Goal: Task Accomplishment & Management: Manage account settings

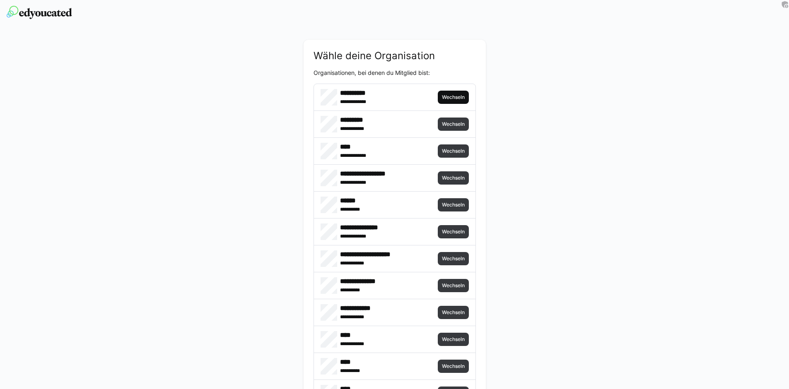
click at [444, 96] on span "Wechseln" at bounding box center [453, 97] width 24 height 7
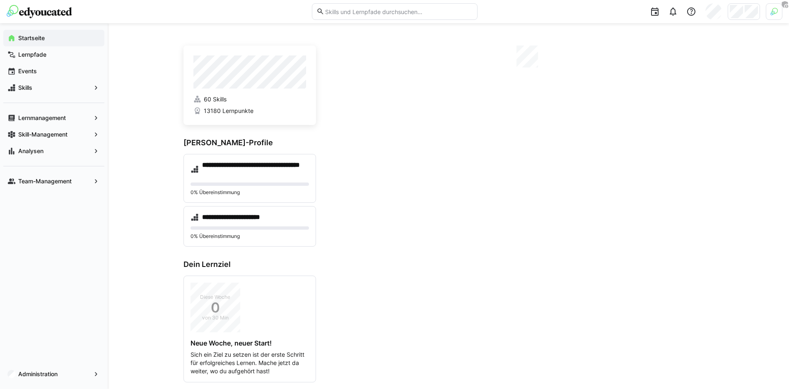
click at [778, 12] on div at bounding box center [774, 11] width 17 height 17
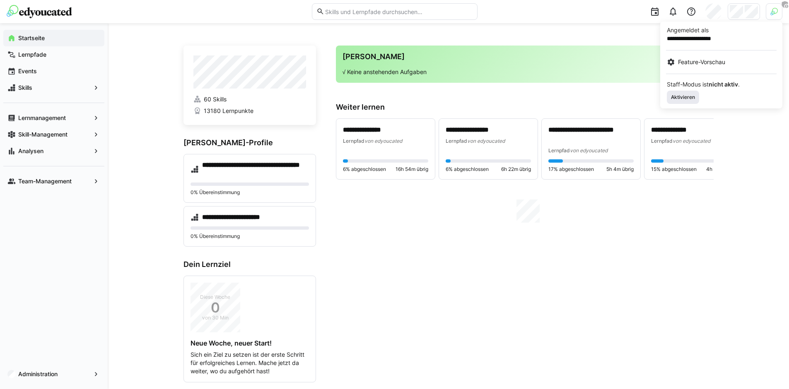
click at [691, 99] on span "Aktivieren" at bounding box center [683, 97] width 26 height 7
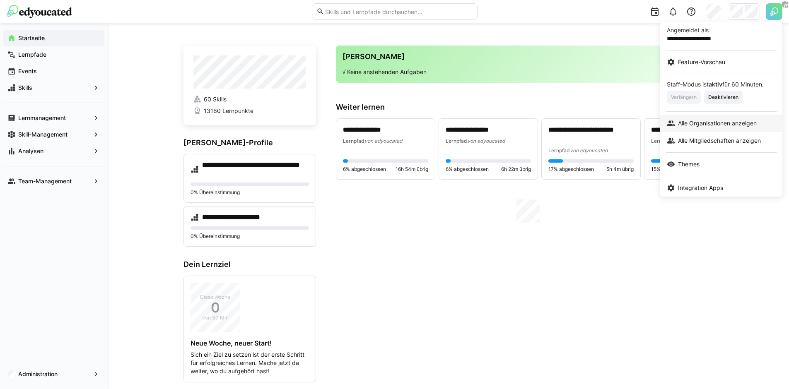
click at [730, 129] on link "Alle Organisationen anzeigen" at bounding box center [721, 123] width 122 height 17
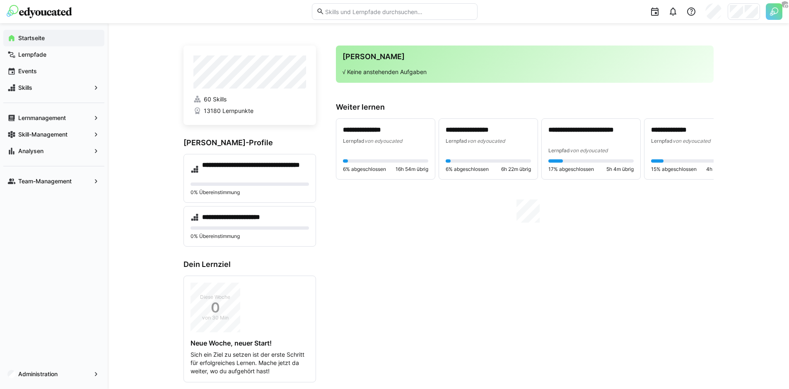
click at [743, 16] on div at bounding box center [744, 11] width 32 height 17
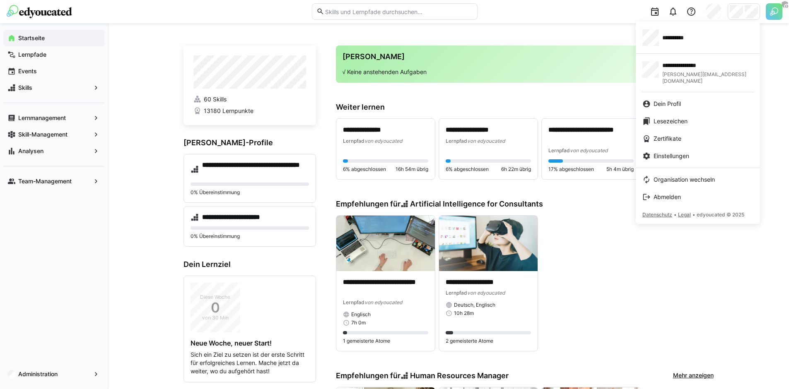
click at [584, 61] on div at bounding box center [394, 194] width 789 height 389
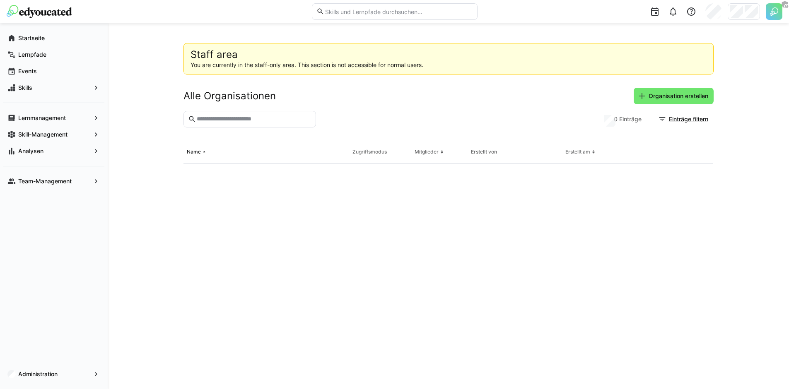
click at [727, 10] on div at bounding box center [634, 11] width 300 height 23
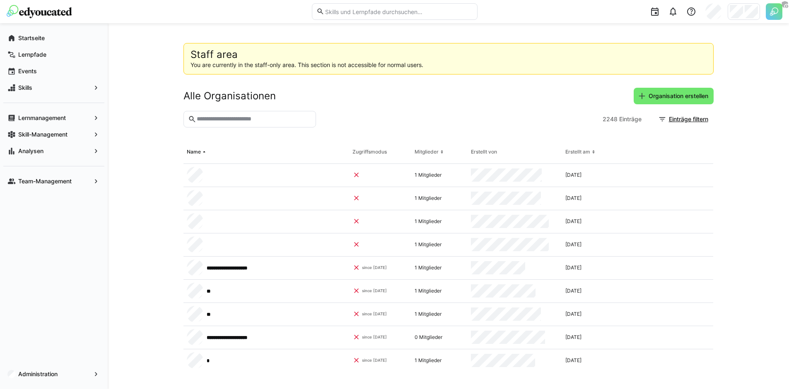
click at [579, 91] on div "Alle Organisationen Organisation erstellen" at bounding box center [449, 96] width 530 height 17
click at [661, 94] on span "Organisation erstellen" at bounding box center [679, 96] width 62 height 8
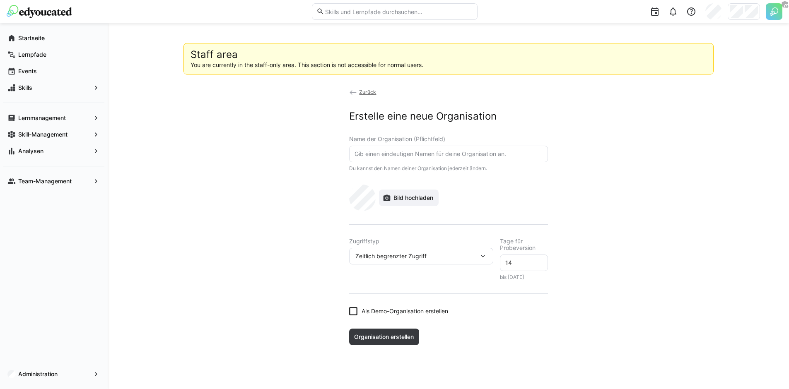
click at [404, 158] on eds-input at bounding box center [448, 154] width 199 height 17
paste input "Hofmann Projektmanagement GmbH"
type input "Hofmann Projektmanagement GmbH"
click at [453, 187] on div "Bild hochladen" at bounding box center [448, 198] width 199 height 27
click at [481, 270] on eds-select "Zugriffstyp Zeitlich begrenzter Zugriff" at bounding box center [421, 259] width 144 height 42
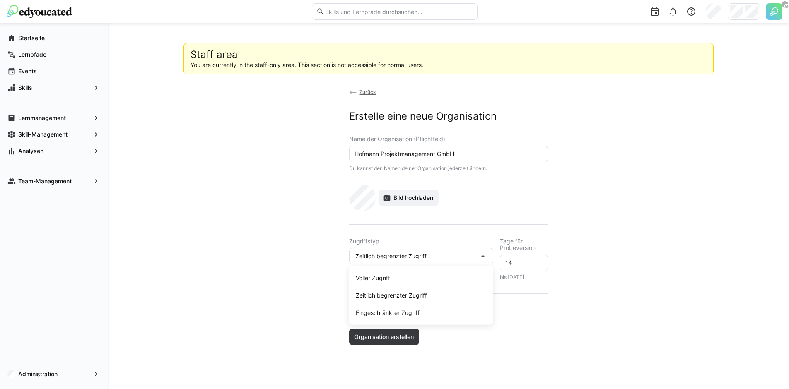
click at [481, 255] on eds-icon at bounding box center [483, 256] width 8 height 8
click at [471, 257] on div "Zeitlich begrenzter Zugriff" at bounding box center [416, 256] width 123 height 7
click at [400, 279] on div "Voller Zugriff" at bounding box center [421, 278] width 131 height 8
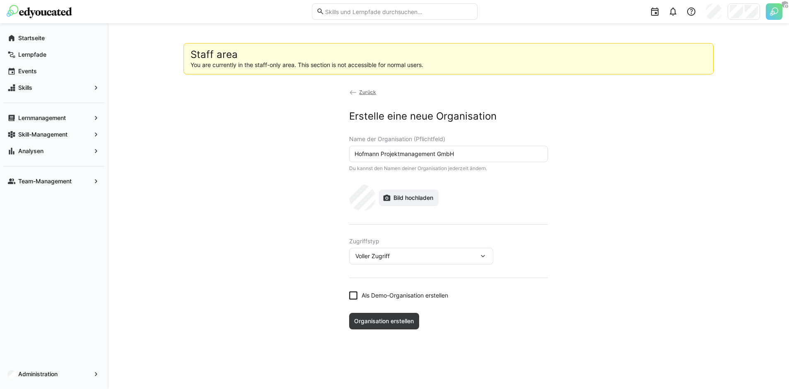
click at [383, 299] on span "Als Demo-Organisation erstellen" at bounding box center [405, 296] width 87 height 8
click at [384, 298] on span "Als Demo-Organisation erstellen" at bounding box center [405, 296] width 87 height 8
click at [384, 322] on span "Organisation erstellen" at bounding box center [384, 321] width 62 height 8
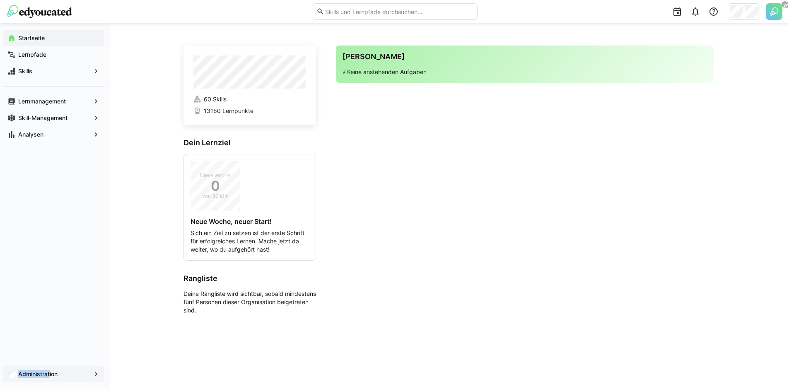
click at [51, 371] on div "Administration" at bounding box center [53, 374] width 101 height 17
click at [0, 0] on app-navigation-label "Administration" at bounding box center [0, 0] width 0 height 0
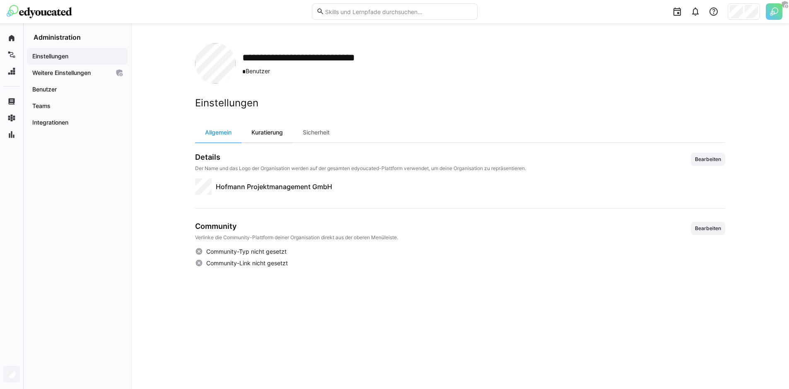
click at [273, 135] on div "Kuratierung" at bounding box center [267, 133] width 51 height 20
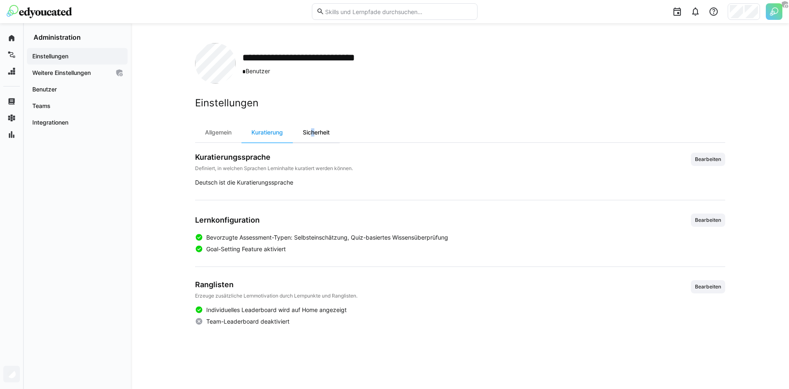
click at [311, 128] on div "Sicherheit" at bounding box center [316, 133] width 47 height 20
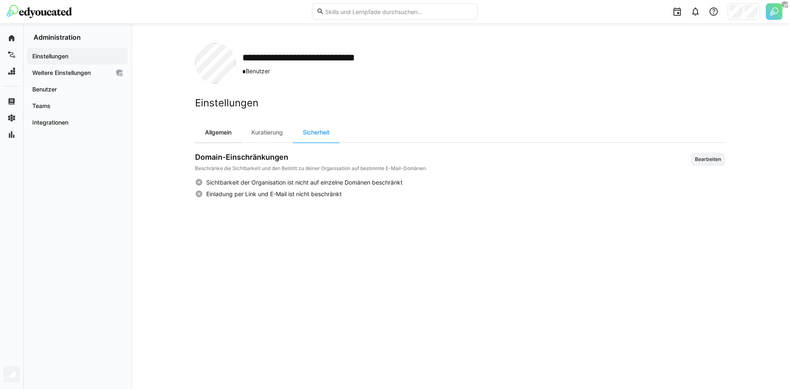
click at [232, 130] on div "Allgemein" at bounding box center [218, 133] width 46 height 20
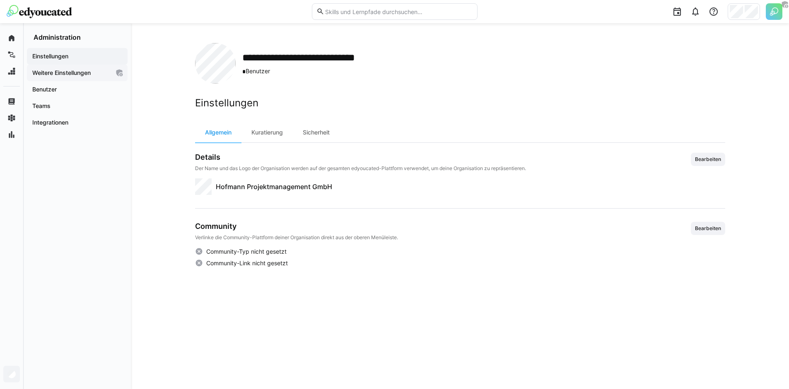
click at [0, 0] on app-navigation-label "Weitere Einstellungen" at bounding box center [0, 0] width 0 height 0
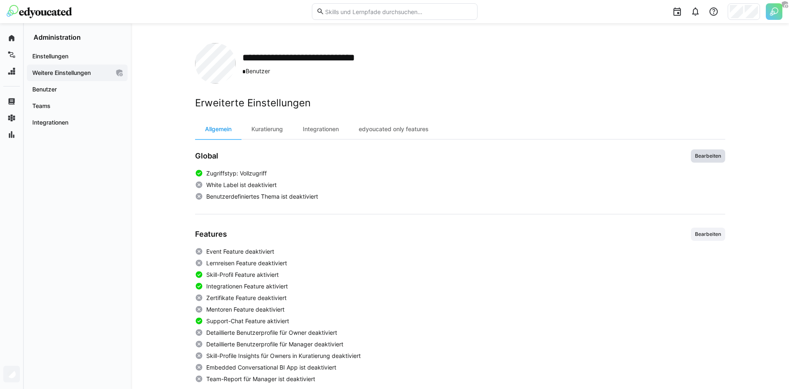
click at [721, 152] on span "Bearbeiten" at bounding box center [708, 156] width 34 height 13
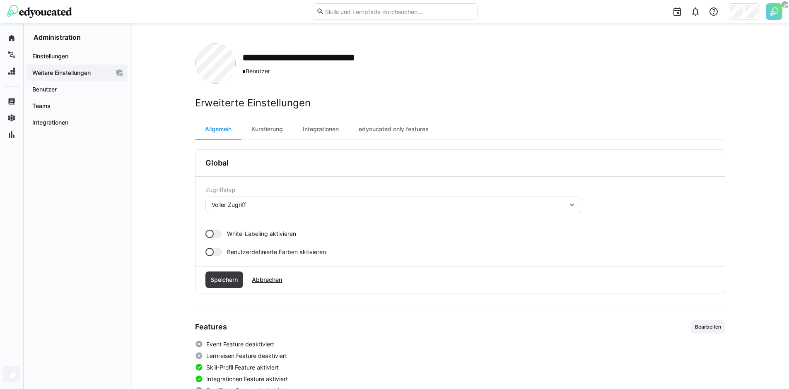
click at [216, 231] on div at bounding box center [214, 234] width 17 height 8
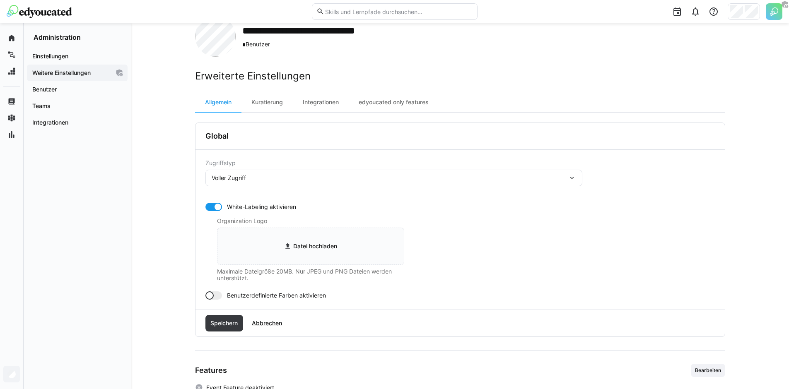
scroll to position [73, 0]
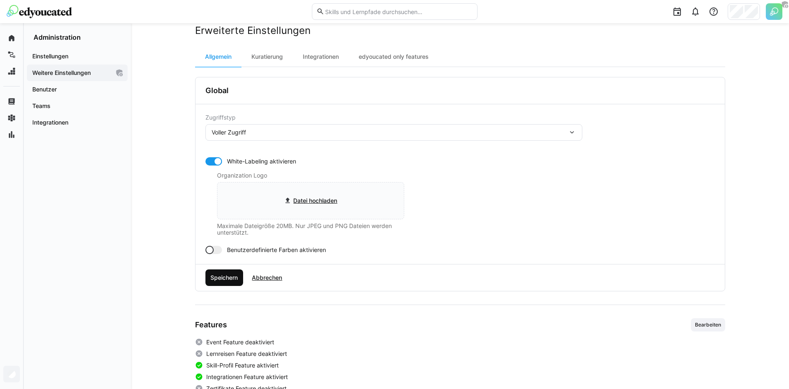
click at [234, 276] on span "Speichern" at bounding box center [224, 278] width 30 height 8
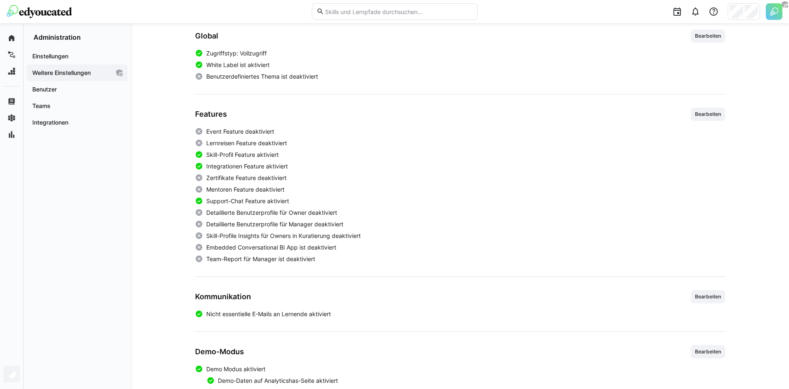
scroll to position [123, 0]
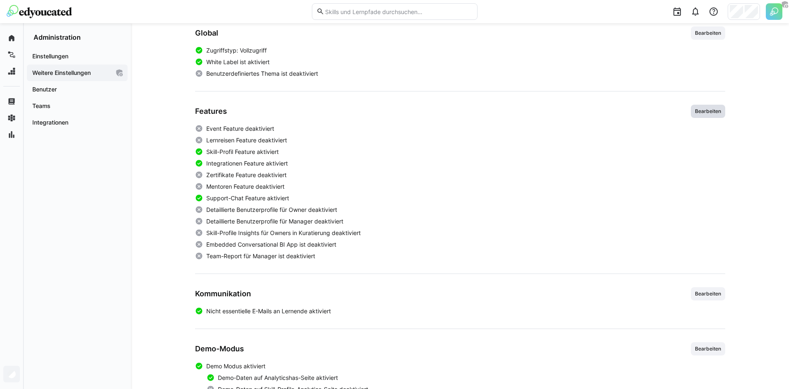
click at [713, 110] on span "Bearbeiten" at bounding box center [708, 111] width 28 height 7
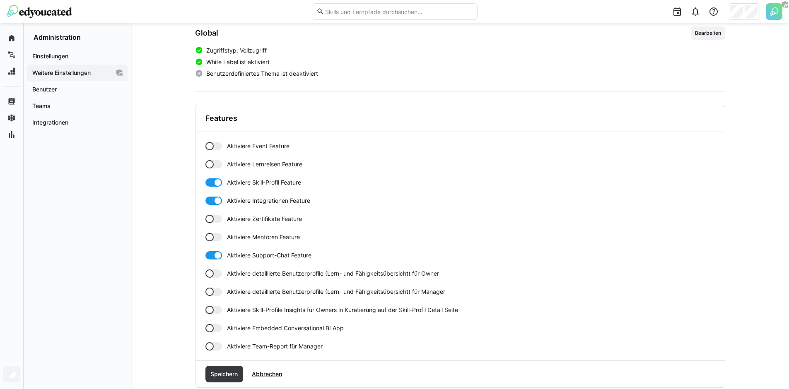
click at [214, 148] on div at bounding box center [214, 146] width 17 height 8
click at [214, 164] on div at bounding box center [214, 164] width 17 height 8
click at [214, 201] on div at bounding box center [218, 201] width 8 height 8
click at [214, 200] on div at bounding box center [214, 201] width 17 height 8
click at [215, 203] on div at bounding box center [218, 201] width 8 height 8
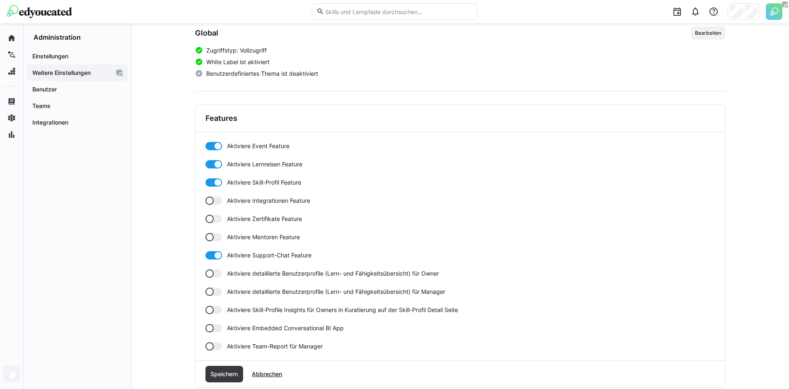
click at [217, 220] on div at bounding box center [214, 219] width 17 height 8
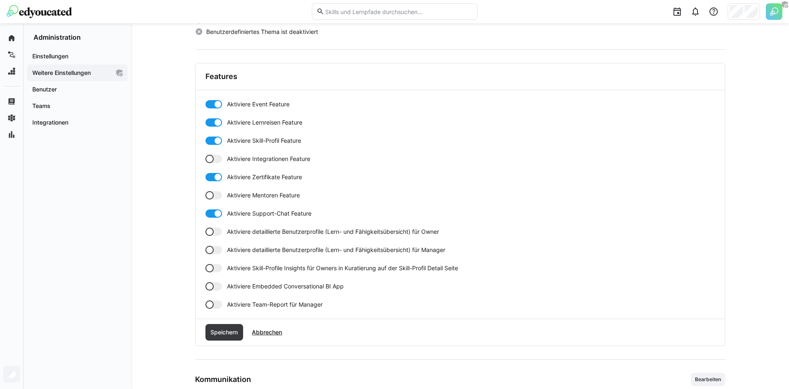
scroll to position [173, 0]
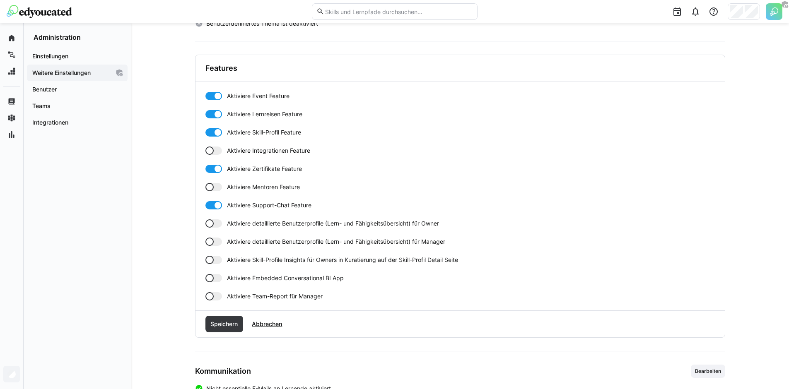
click at [213, 226] on div at bounding box center [214, 224] width 17 height 8
click at [215, 241] on div at bounding box center [214, 242] width 17 height 8
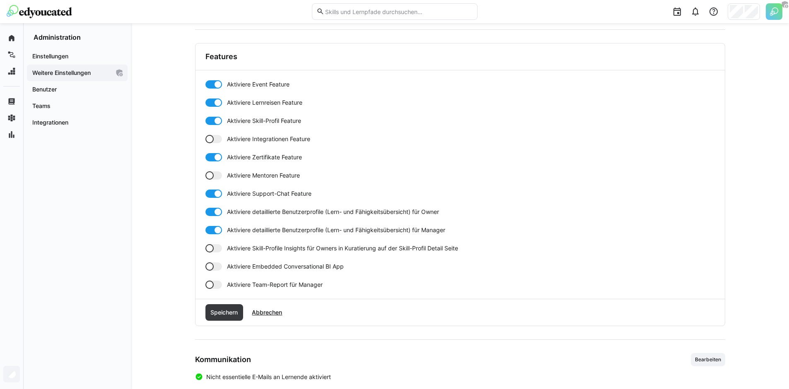
scroll to position [188, 0]
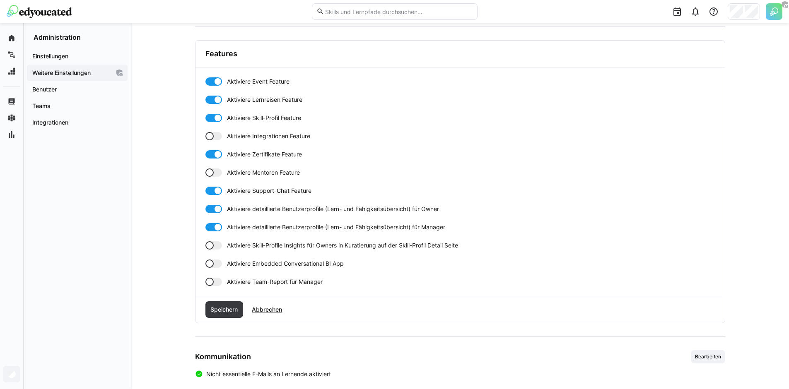
click at [206, 283] on div at bounding box center [210, 282] width 8 height 8
click at [232, 318] on div "Speichern Abbrechen" at bounding box center [461, 310] width 530 height 27
click at [229, 314] on span "Speichern" at bounding box center [225, 310] width 38 height 17
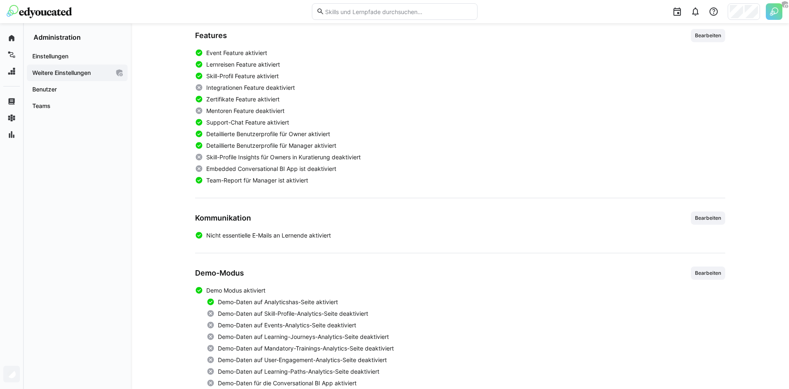
scroll to position [217, 0]
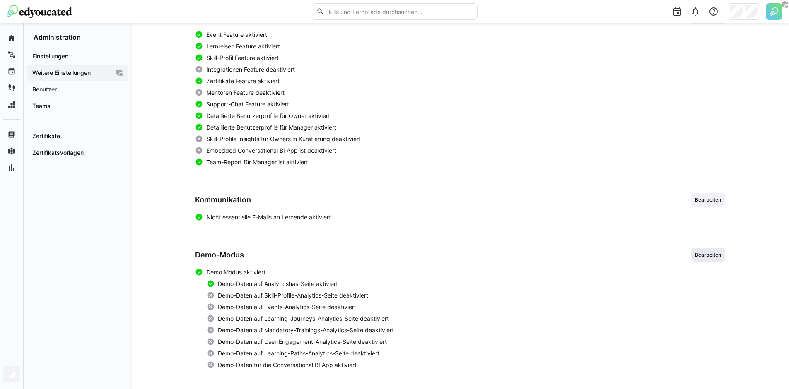
click at [712, 259] on span "Bearbeiten" at bounding box center [708, 255] width 34 height 13
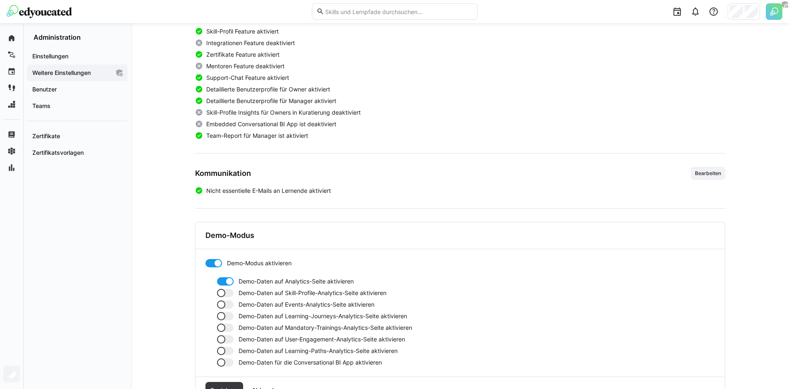
scroll to position [278, 0]
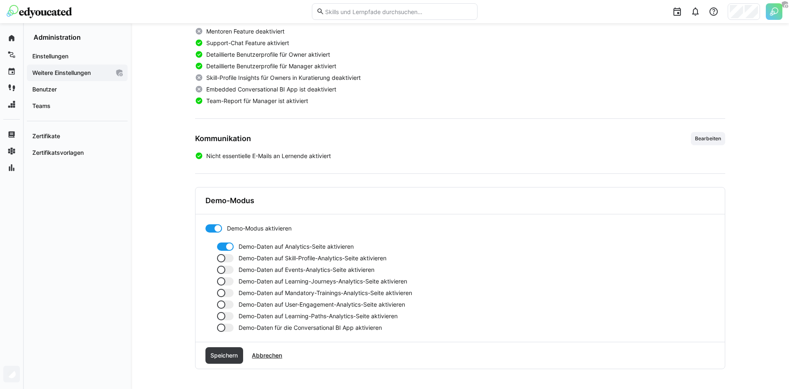
click at [216, 229] on div at bounding box center [218, 229] width 8 height 8
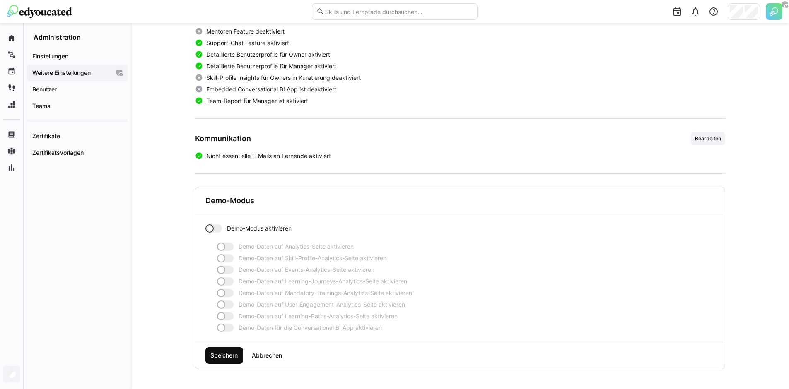
click at [224, 354] on span "Speichern" at bounding box center [224, 356] width 30 height 8
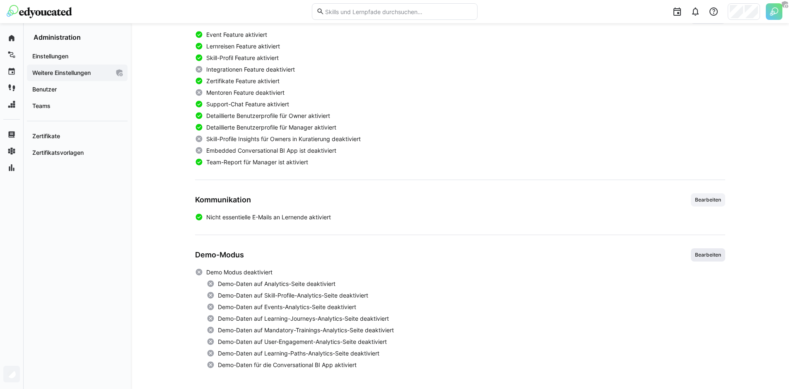
drag, startPoint x: 730, startPoint y: 262, endPoint x: 715, endPoint y: 258, distance: 16.3
click at [729, 262] on div "**********" at bounding box center [460, 97] width 658 height 583
click at [713, 258] on span "Bearbeiten" at bounding box center [708, 255] width 28 height 7
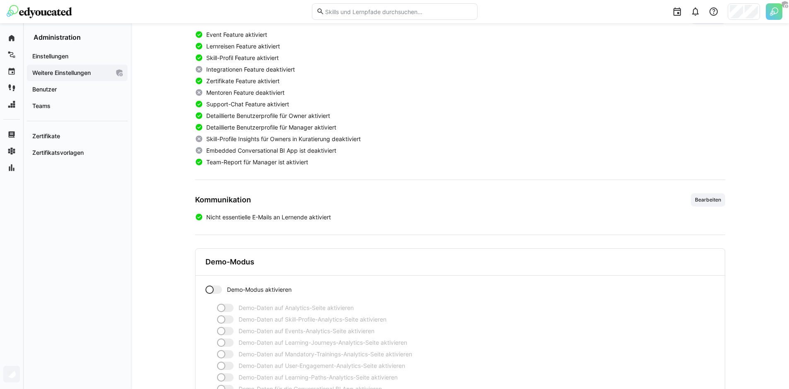
click at [209, 290] on div at bounding box center [210, 290] width 8 height 8
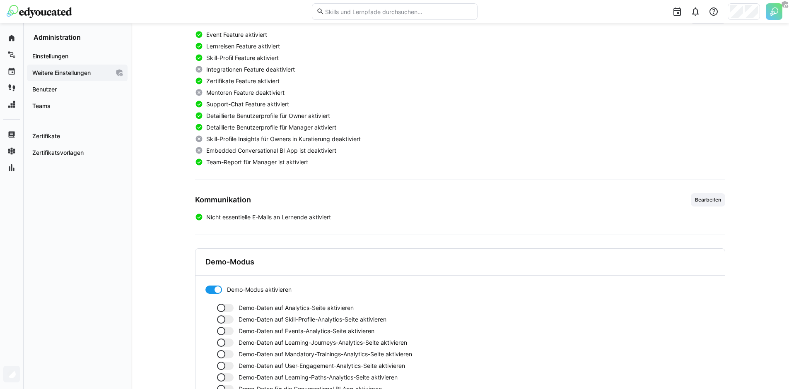
scroll to position [278, 0]
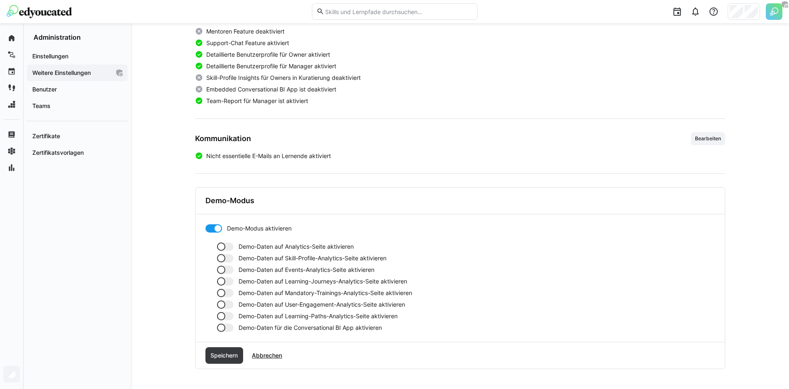
click at [226, 315] on div at bounding box center [225, 316] width 17 height 8
click at [228, 306] on div at bounding box center [225, 305] width 17 height 8
click at [222, 297] on div at bounding box center [221, 293] width 8 height 8
click at [225, 284] on div at bounding box center [225, 282] width 17 height 8
click at [223, 273] on div at bounding box center [221, 270] width 8 height 8
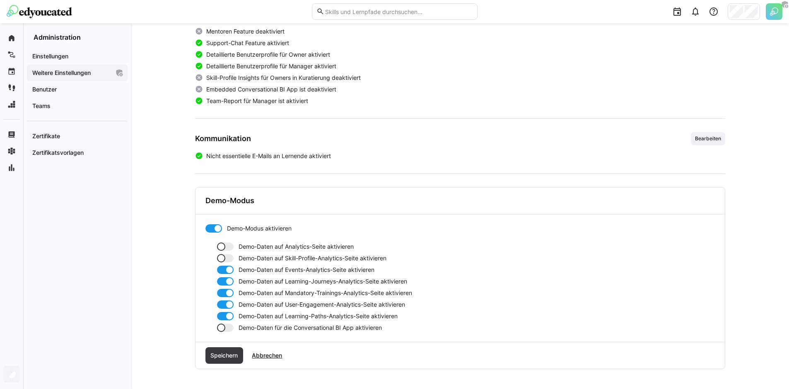
click at [225, 259] on div at bounding box center [225, 258] width 17 height 8
click at [226, 246] on div at bounding box center [225, 247] width 17 height 8
click at [226, 353] on span "Speichern" at bounding box center [224, 356] width 30 height 8
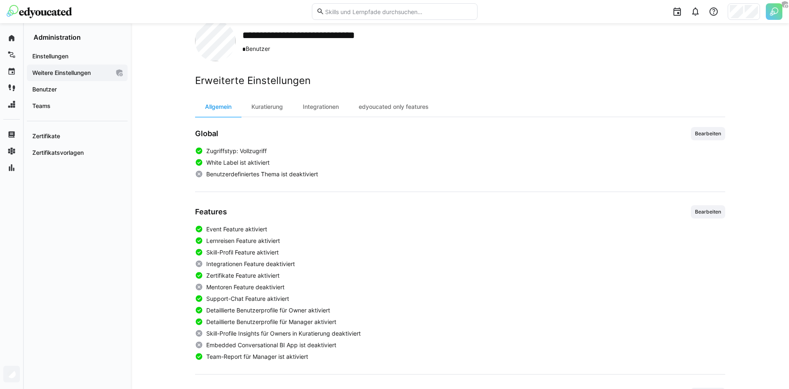
scroll to position [0, 0]
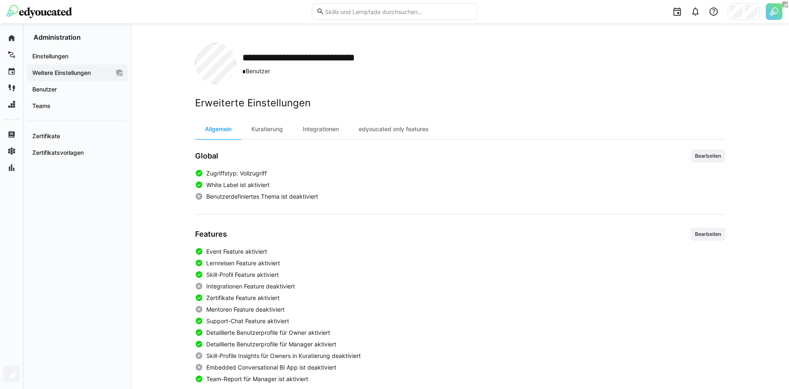
click at [251, 77] on div "**********" at bounding box center [460, 63] width 530 height 41
click at [263, 138] on div "Kuratierung" at bounding box center [267, 129] width 51 height 20
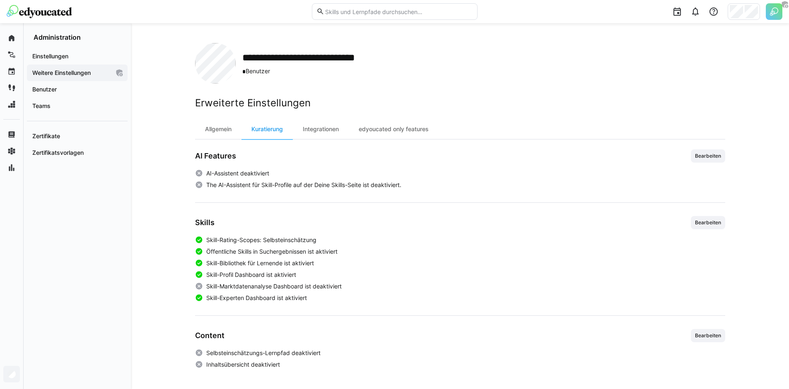
click at [691, 164] on div "AI Features Bearbeiten AI-Assistent deaktiviert The AI-Assistent für Skill-Prof…" at bounding box center [460, 170] width 530 height 40
click at [695, 156] on span "Bearbeiten" at bounding box center [708, 156] width 28 height 7
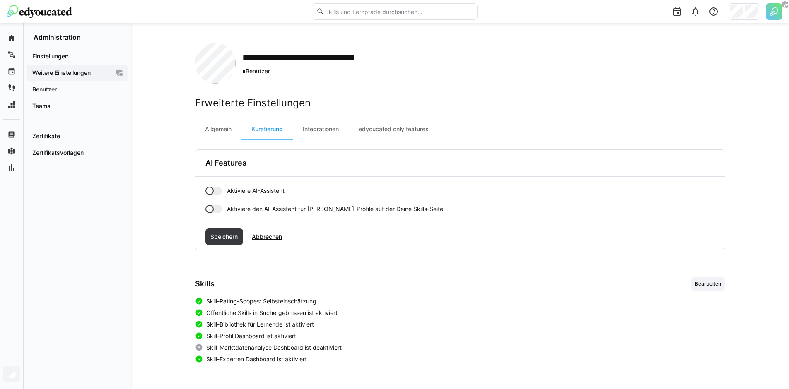
click at [202, 196] on div "Aktiviere AI-Assistent Aktiviere den AI-Assistent für Skill-Profile auf der Dei…" at bounding box center [461, 200] width 530 height 46
click at [215, 193] on div at bounding box center [214, 191] width 17 height 8
click at [232, 239] on span "Speichern" at bounding box center [224, 237] width 30 height 8
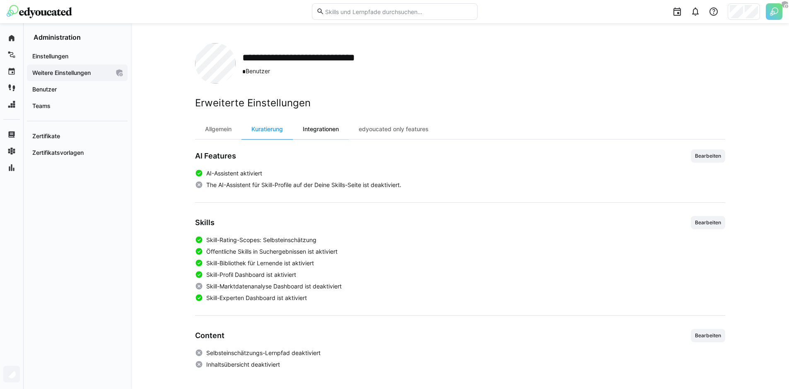
click at [318, 122] on div "Integrationen" at bounding box center [321, 129] width 56 height 20
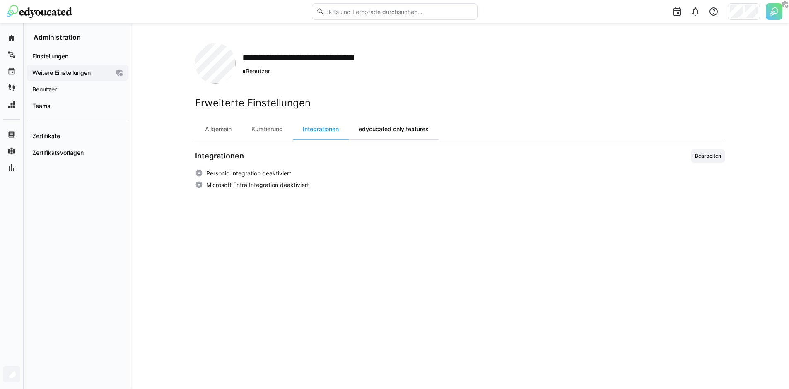
click at [382, 130] on div "edyoucated only features" at bounding box center [394, 129] width 90 height 20
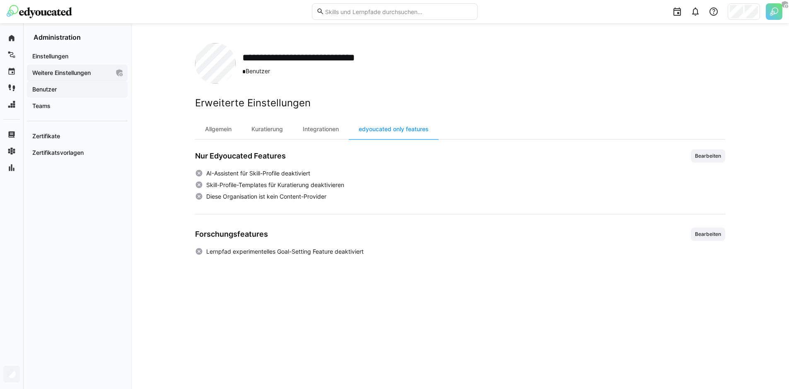
click at [60, 89] on span "Benutzer" at bounding box center [77, 89] width 92 height 8
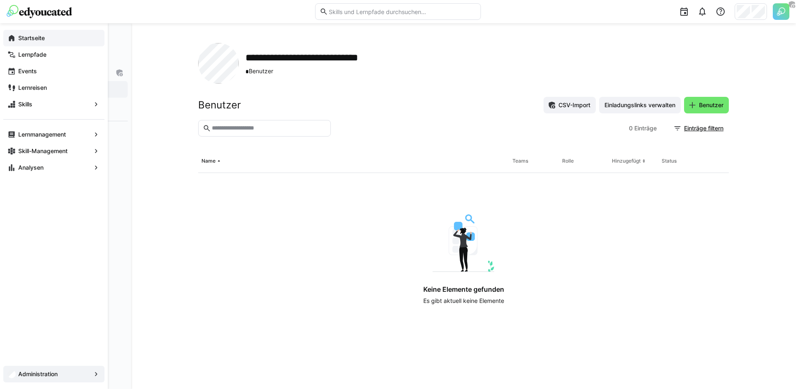
click at [13, 39] on eds-icon at bounding box center [11, 38] width 8 height 8
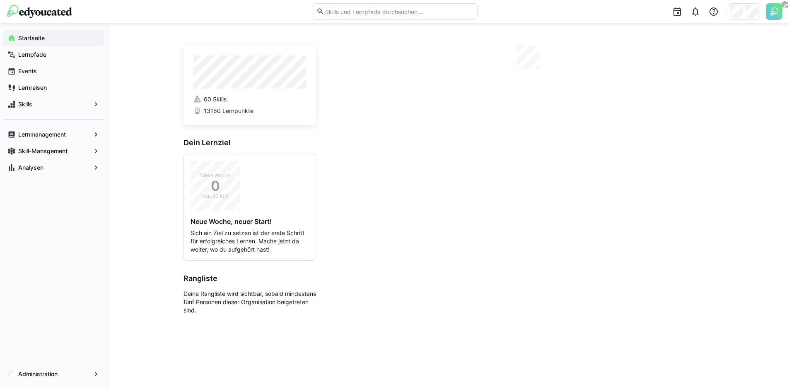
click at [156, 326] on div "60 Skills 13180 Lernpunkte Dein Lernziel Diese Woche 0 von 30 Min Neue Woche, n…" at bounding box center [449, 206] width 682 height 366
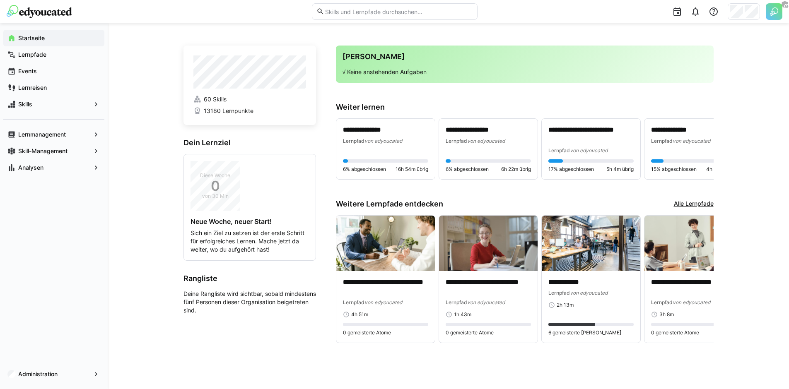
click at [477, 92] on app-home-right "**********" at bounding box center [525, 200] width 378 height 309
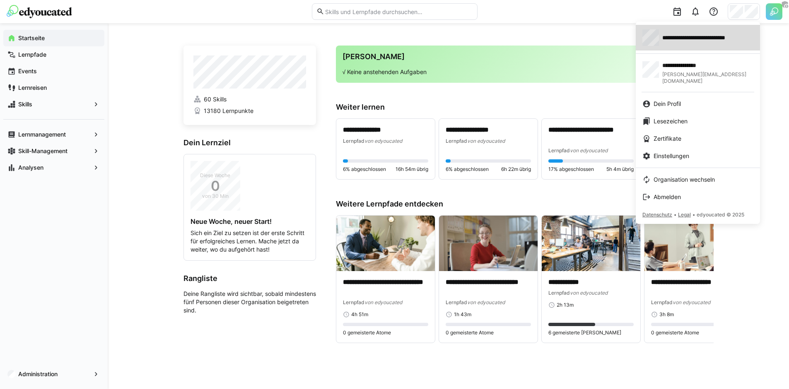
click at [704, 41] on span "**********" at bounding box center [708, 38] width 91 height 8
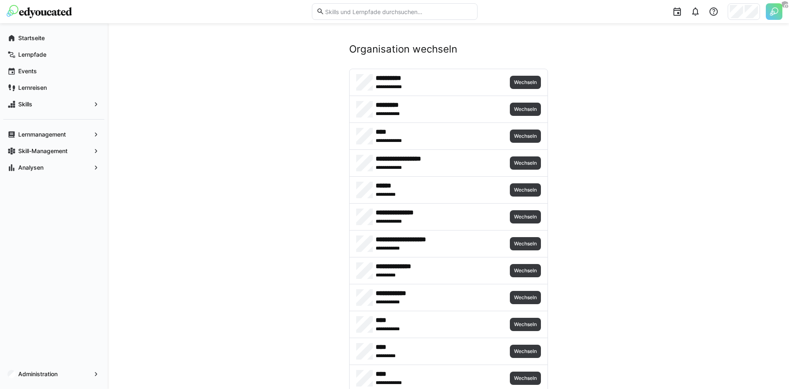
scroll to position [2208, 0]
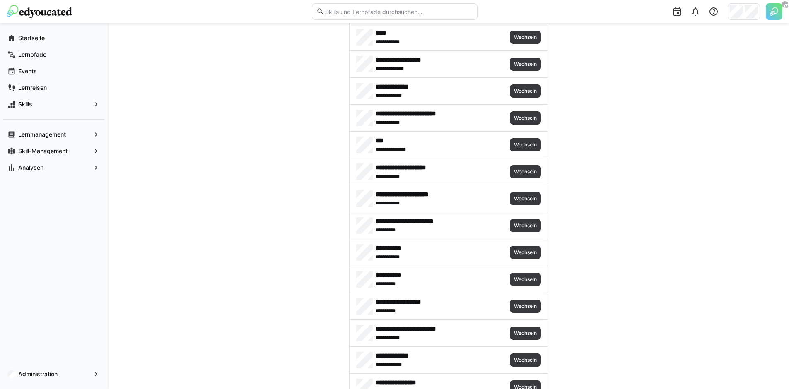
click at [500, 207] on div "**********" at bounding box center [449, 199] width 198 height 27
click at [521, 200] on span "Wechseln" at bounding box center [525, 199] width 24 height 7
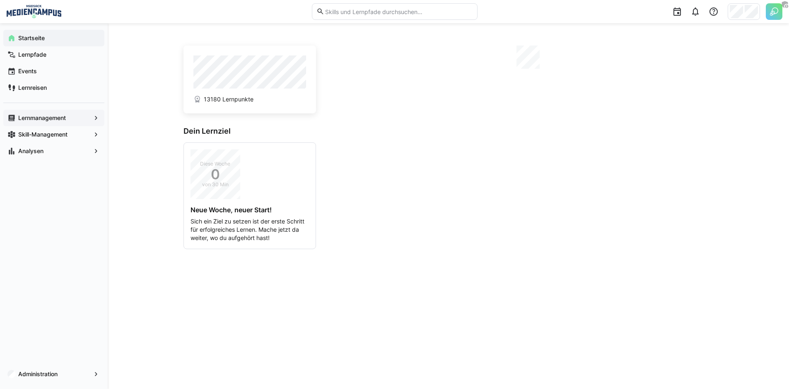
click at [68, 121] on span "Lernmanagement" at bounding box center [54, 118] width 74 height 8
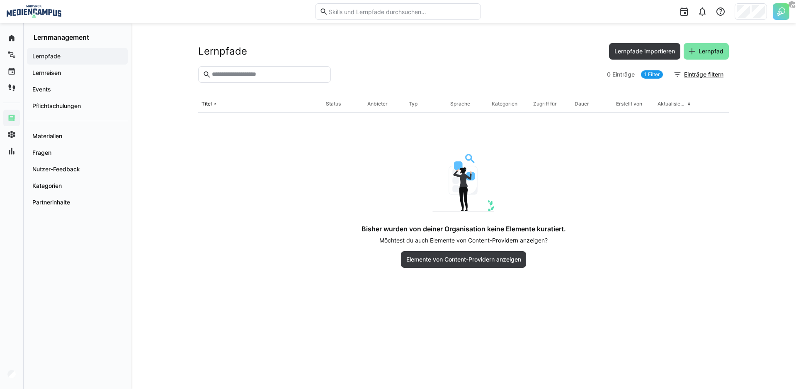
drag, startPoint x: 770, startPoint y: 9, endPoint x: 779, endPoint y: 11, distance: 8.5
click at [770, 9] on div at bounding box center [637, 11] width 302 height 23
click at [780, 11] on img at bounding box center [780, 11] width 17 height 17
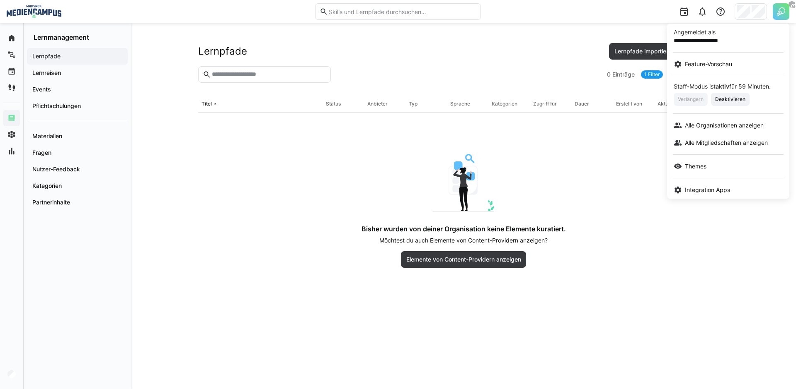
drag, startPoint x: 506, startPoint y: 102, endPoint x: 477, endPoint y: 105, distance: 29.1
click at [505, 103] on div at bounding box center [398, 194] width 796 height 389
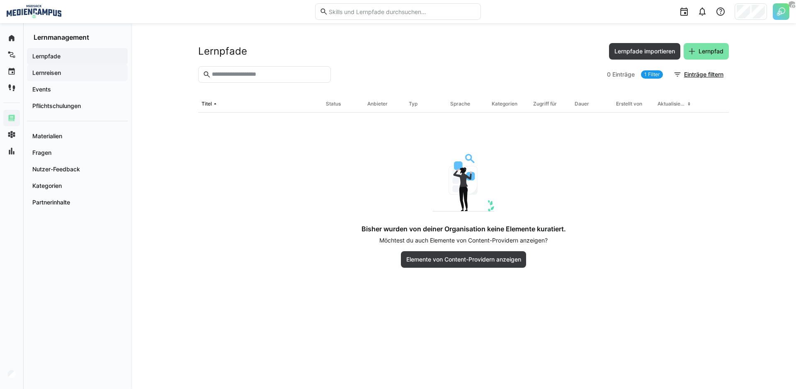
click at [77, 65] on div "Lernreisen" at bounding box center [77, 73] width 101 height 17
click at [74, 88] on span "Events" at bounding box center [77, 89] width 92 height 8
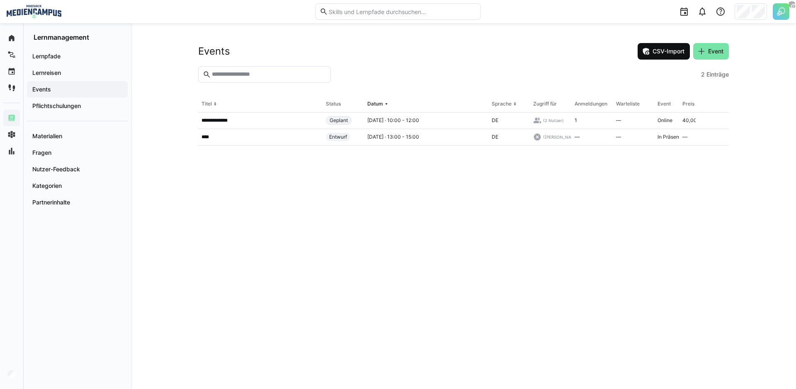
click at [666, 52] on span "CSV-Import" at bounding box center [668, 51] width 34 height 8
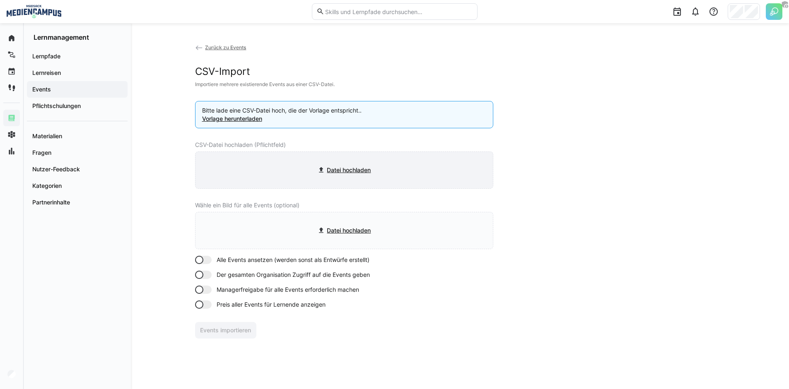
click at [345, 176] on input "file" at bounding box center [344, 170] width 297 height 36
click at [357, 167] on input "file" at bounding box center [344, 170] width 297 height 36
click at [382, 173] on input "file" at bounding box center [344, 170] width 297 height 36
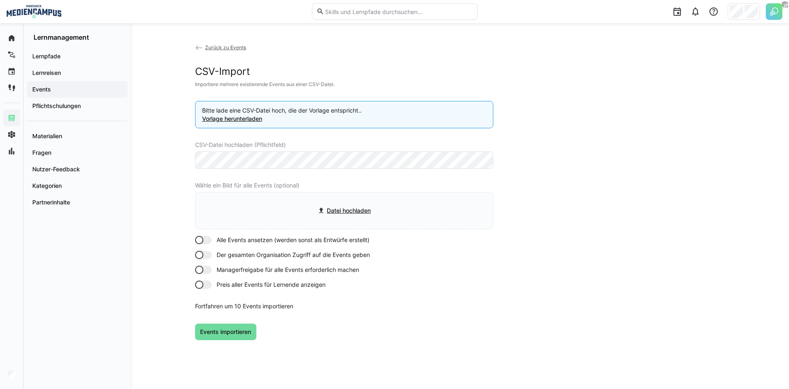
click at [237, 329] on span "Events importieren" at bounding box center [225, 332] width 53 height 8
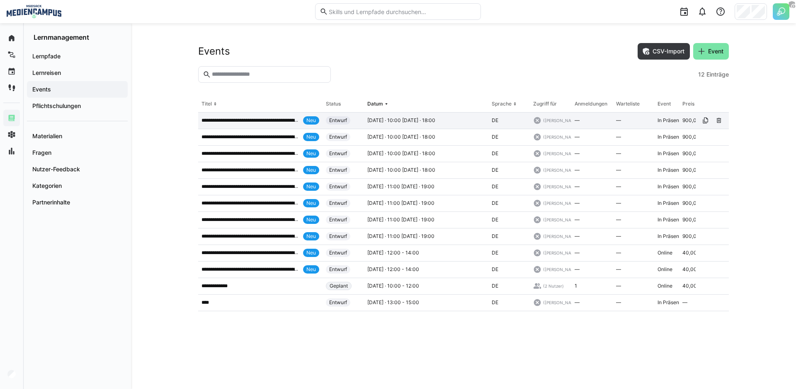
click at [239, 126] on div "**********" at bounding box center [260, 121] width 124 height 17
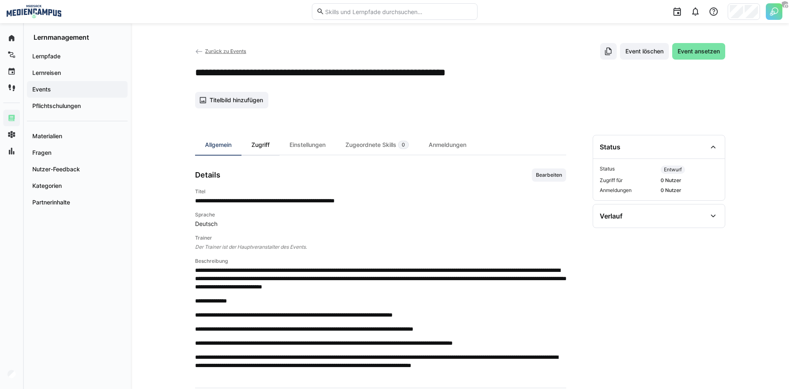
click at [254, 152] on div "Zugriff" at bounding box center [261, 145] width 38 height 20
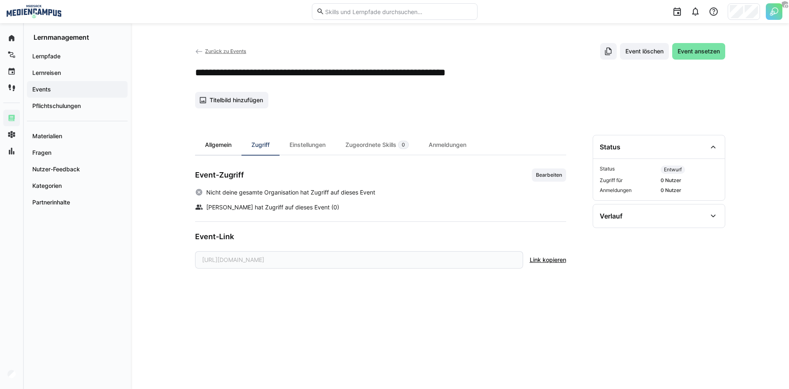
click at [217, 145] on div "Allgemein" at bounding box center [218, 145] width 46 height 20
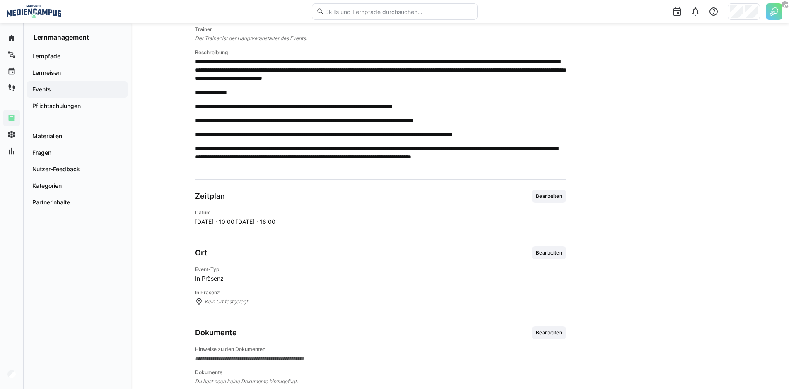
scroll to position [88, 0]
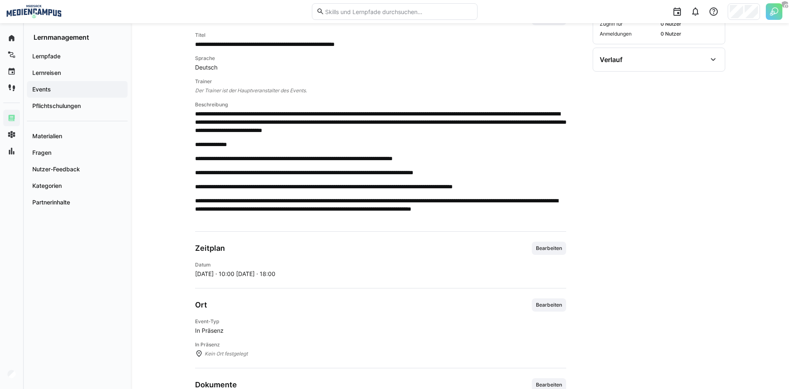
scroll to position [225, 0]
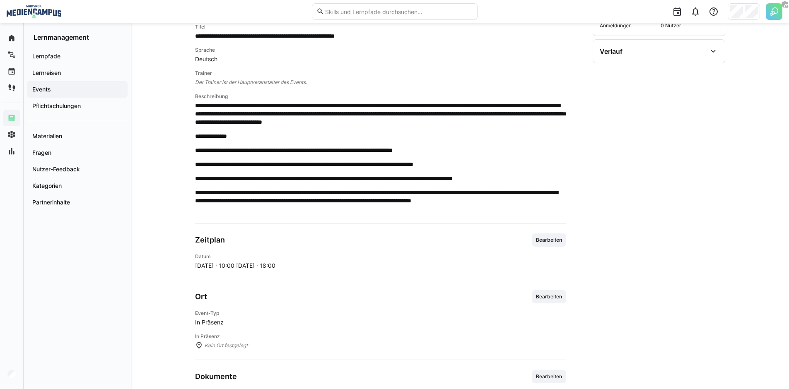
scroll to position [165, 0]
click at [557, 239] on span "Bearbeiten" at bounding box center [549, 240] width 28 height 7
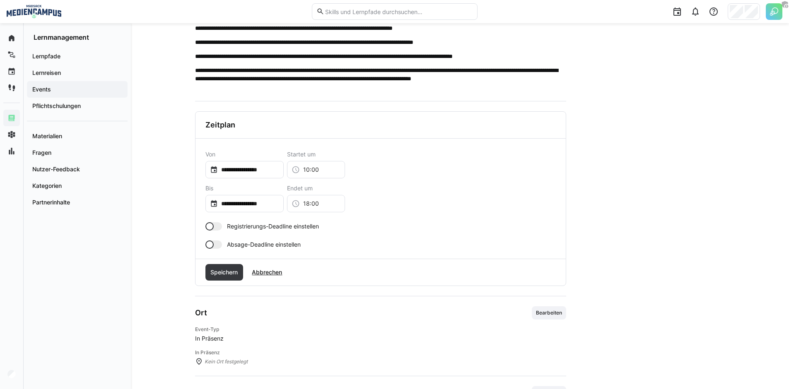
scroll to position [297, 0]
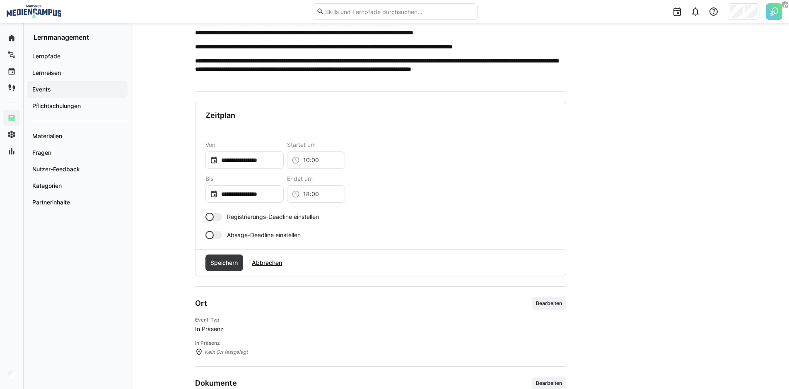
click at [272, 262] on span "Abbrechen" at bounding box center [267, 263] width 33 height 8
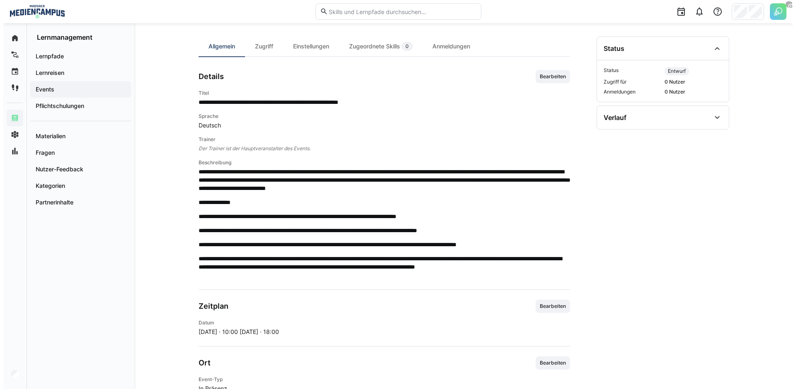
scroll to position [0, 0]
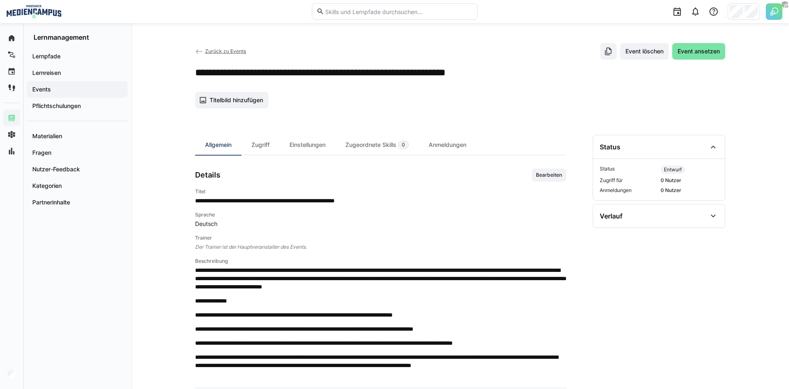
click at [199, 48] on eds-icon at bounding box center [199, 52] width 8 height 8
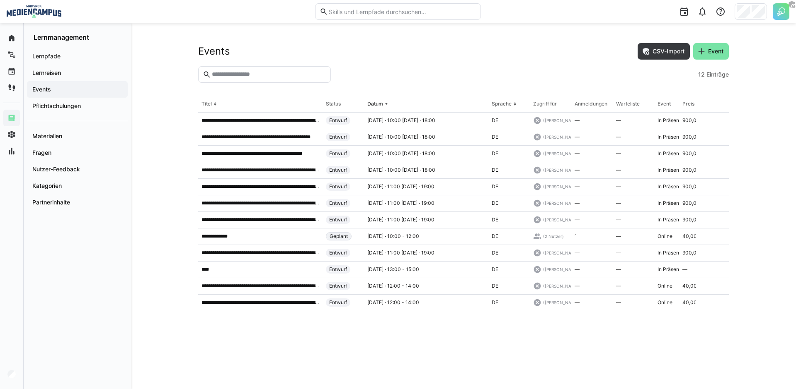
click at [449, 339] on eds-table "**********" at bounding box center [463, 232] width 530 height 273
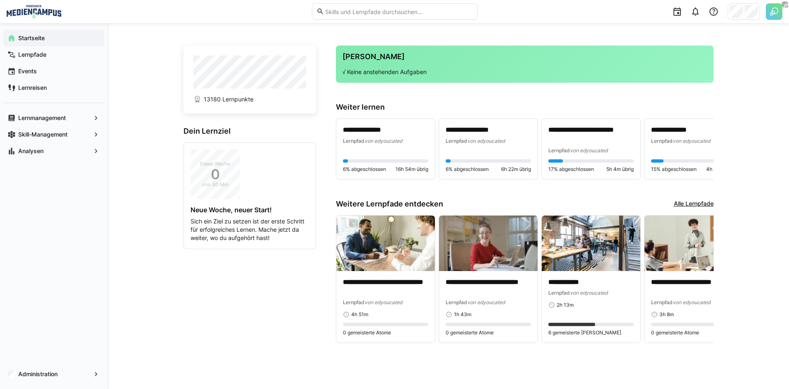
click at [743, 13] on div at bounding box center [744, 11] width 32 height 17
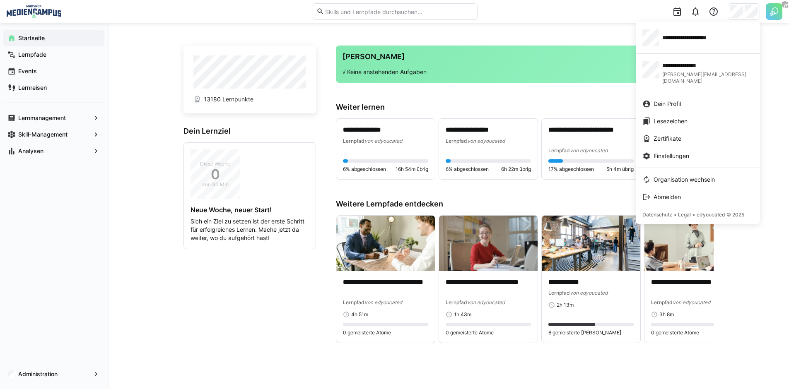
click at [693, 37] on span "**********" at bounding box center [700, 38] width 75 height 8
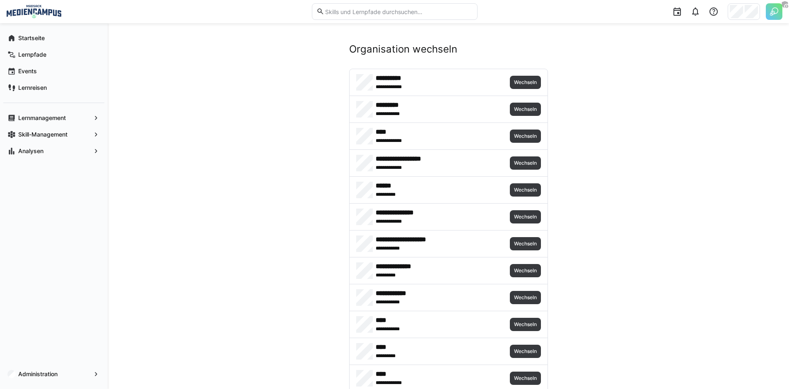
click at [778, 11] on img at bounding box center [774, 11] width 17 height 17
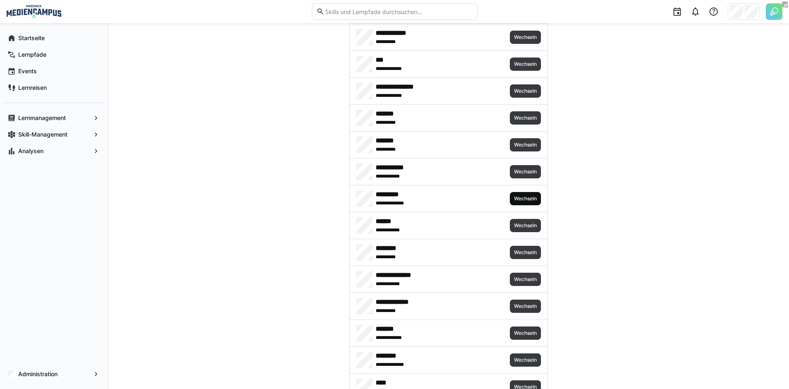
click at [519, 199] on span "Wechseln" at bounding box center [525, 199] width 24 height 7
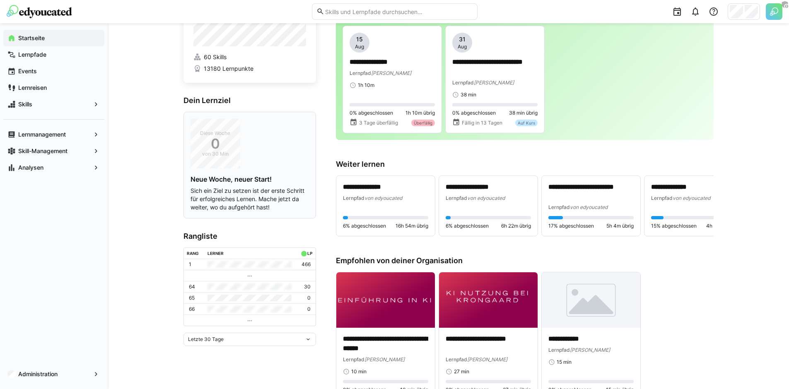
scroll to position [3, 0]
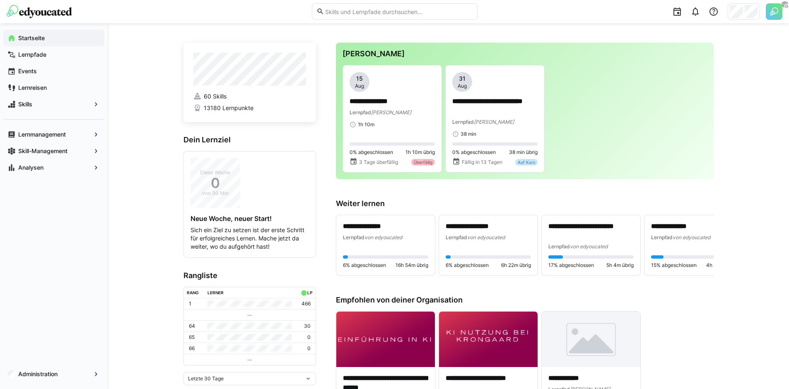
click at [361, 10] on input "text" at bounding box center [398, 11] width 148 height 7
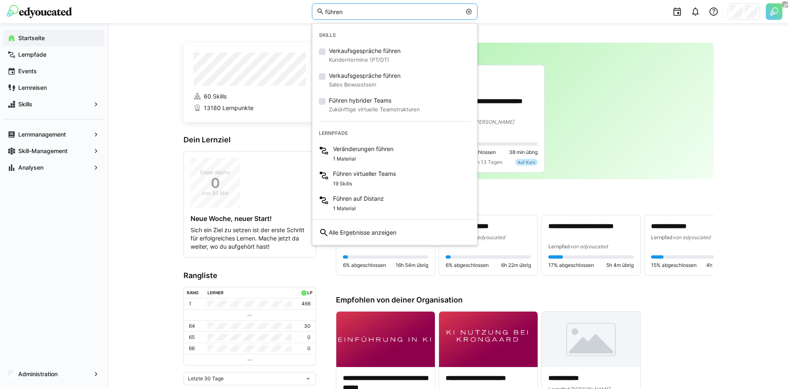
type input "führen"
click at [132, 159] on div "**********" at bounding box center [449, 327] width 682 height 614
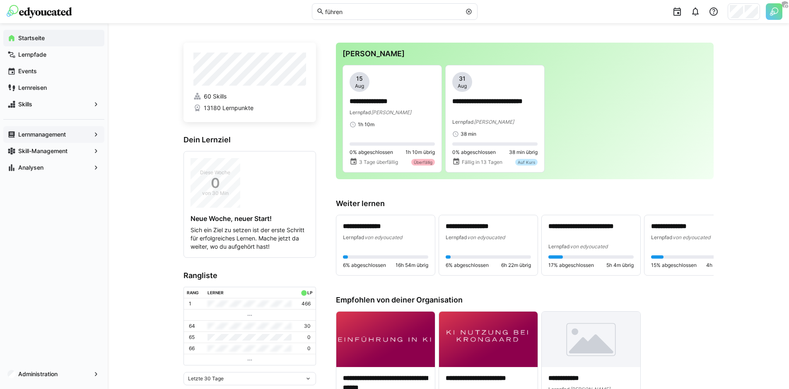
click at [0, 0] on app-navigation-label "Lernmanagement" at bounding box center [0, 0] width 0 height 0
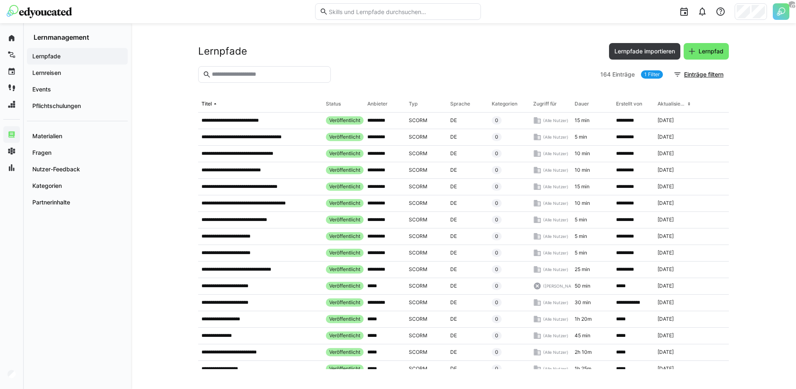
click at [273, 77] on input "text" at bounding box center [268, 74] width 115 height 7
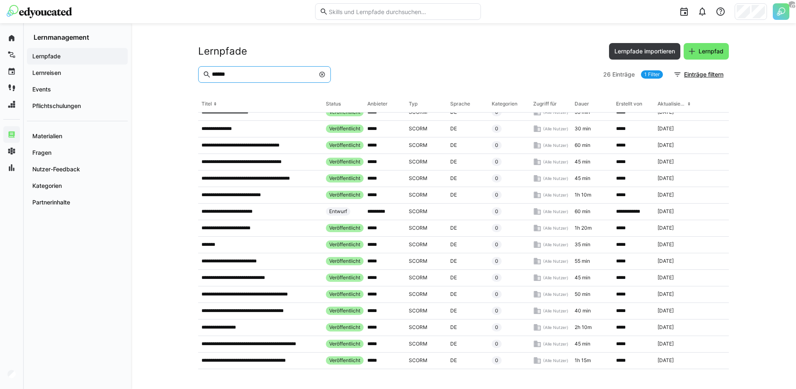
scroll to position [178, 0]
type input "******"
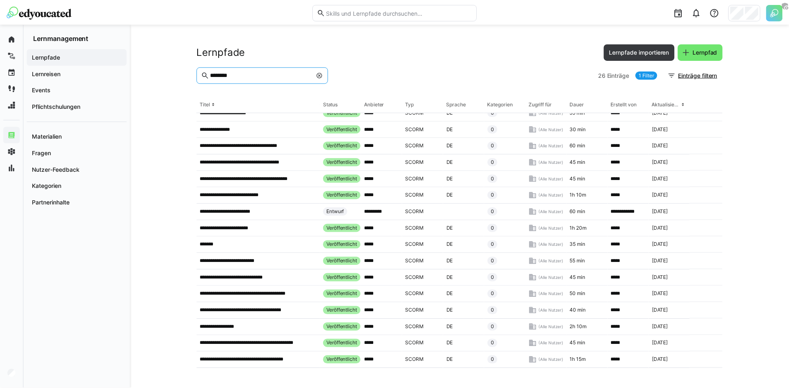
scroll to position [0, 0]
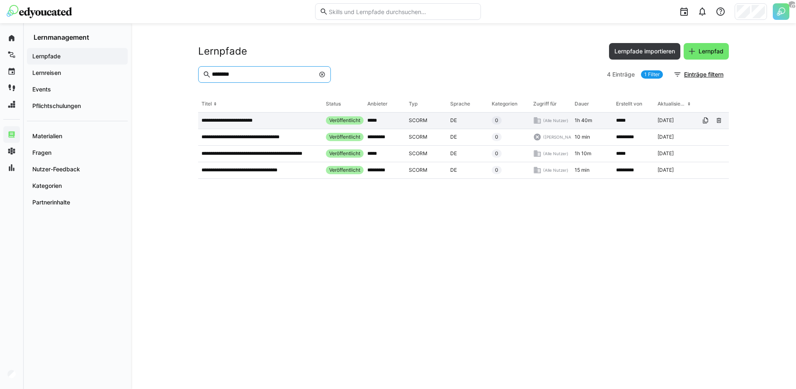
type input "********"
click at [231, 123] on p "**********" at bounding box center [236, 120] width 70 height 7
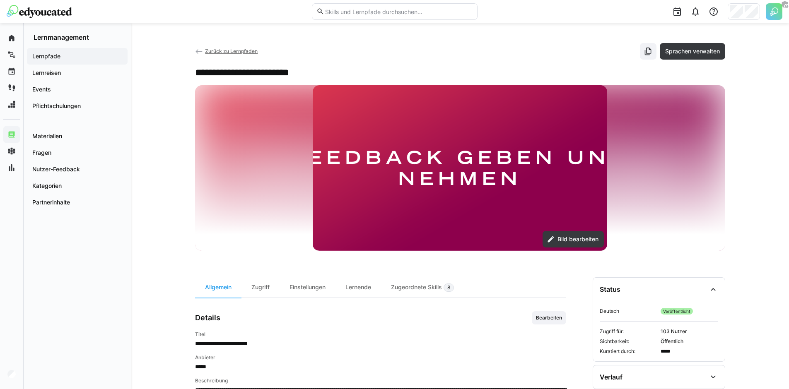
click at [294, 68] on h2 "**********" at bounding box center [265, 72] width 140 height 12
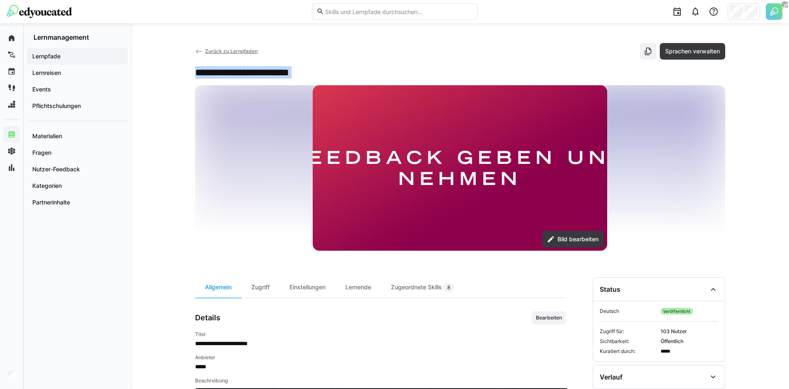
click at [294, 68] on h2 "**********" at bounding box center [265, 72] width 140 height 12
copy div "**********"
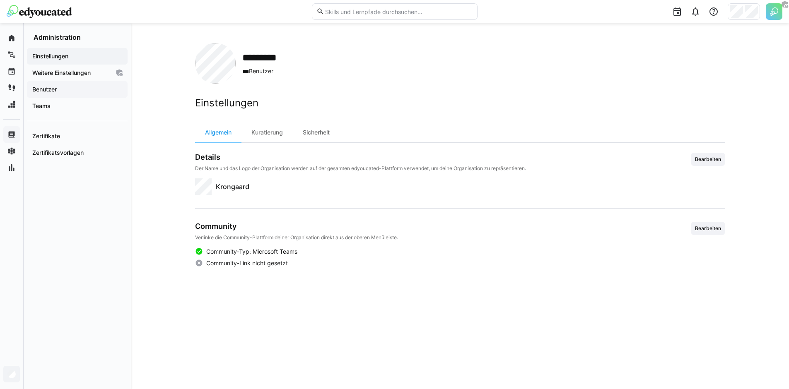
click at [63, 92] on span "Benutzer" at bounding box center [77, 89] width 92 height 8
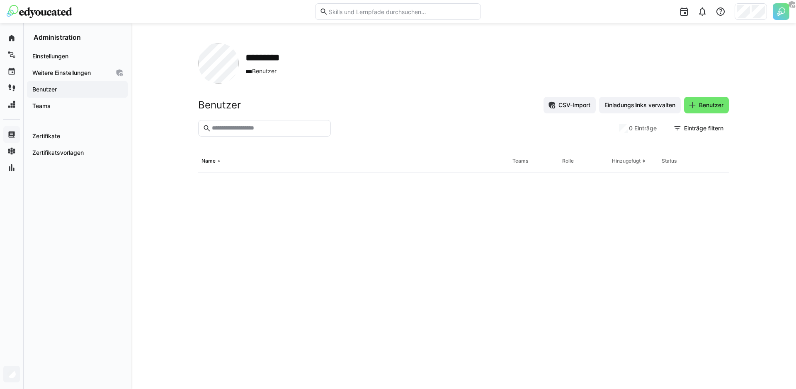
click at [273, 129] on input "text" at bounding box center [268, 128] width 115 height 7
type input "*********"
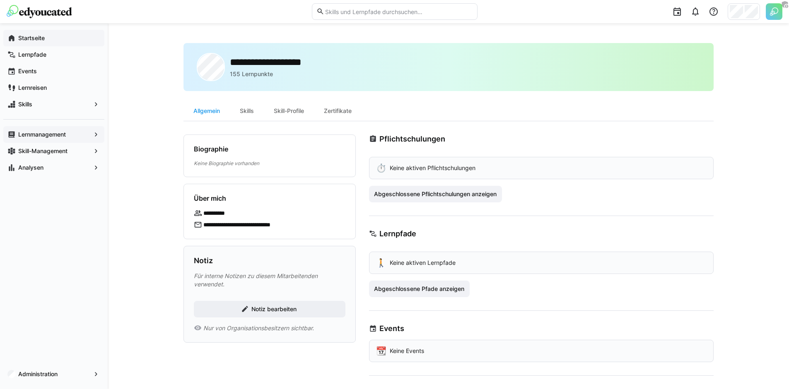
click at [45, 39] on span "Startseite" at bounding box center [58, 38] width 83 height 8
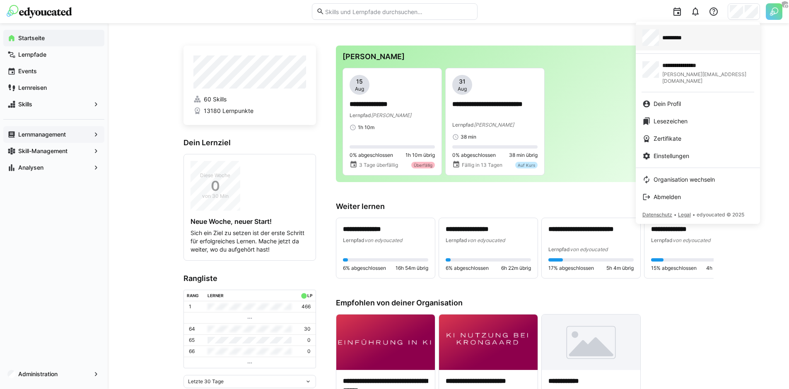
click at [716, 42] on div "*********" at bounding box center [698, 37] width 111 height 17
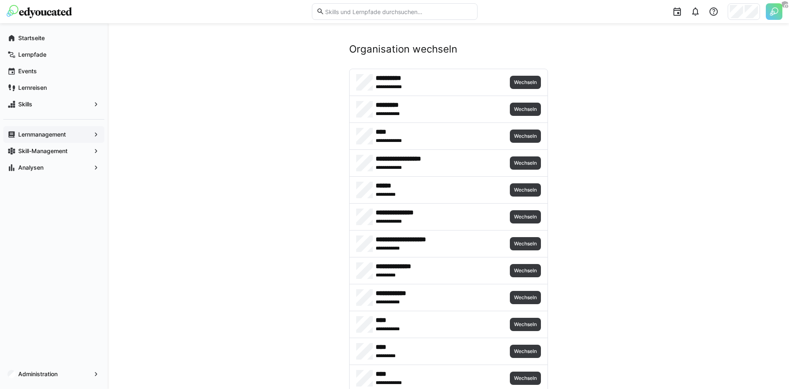
scroll to position [1238, 0]
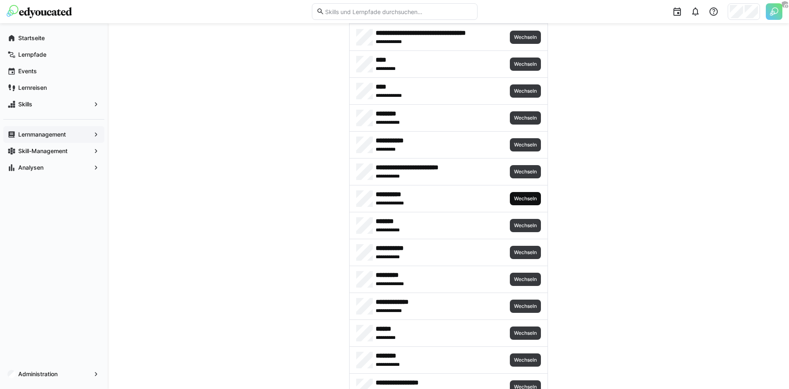
click at [520, 199] on span "Wechseln" at bounding box center [525, 199] width 24 height 7
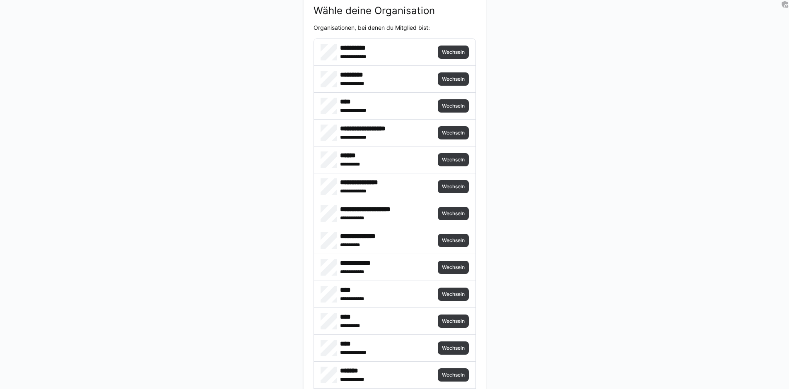
scroll to position [0, 0]
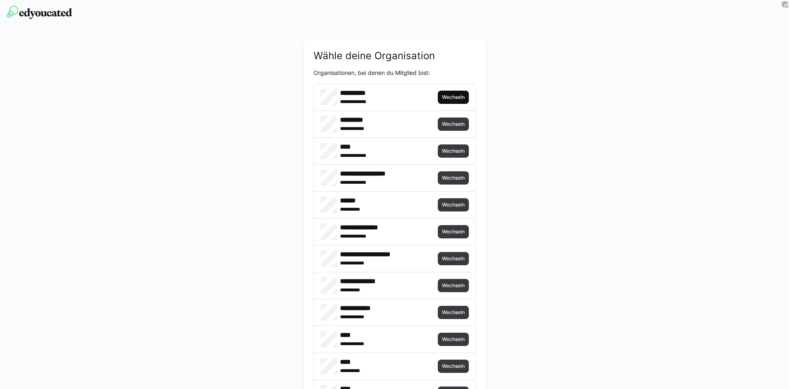
click at [448, 101] on span "Wechseln" at bounding box center [453, 97] width 31 height 13
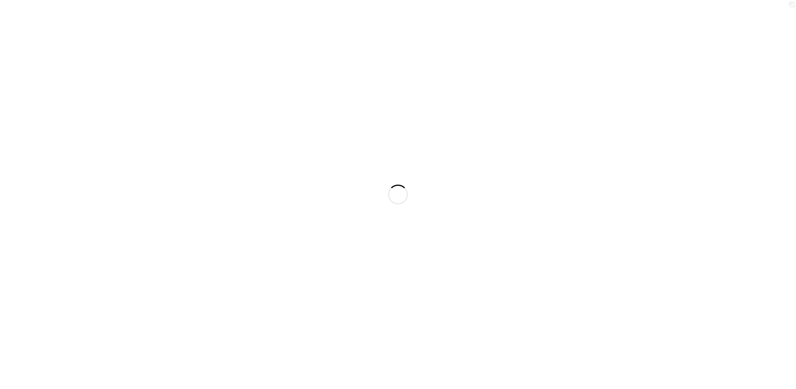
click at [234, 117] on div at bounding box center [398, 194] width 796 height 389
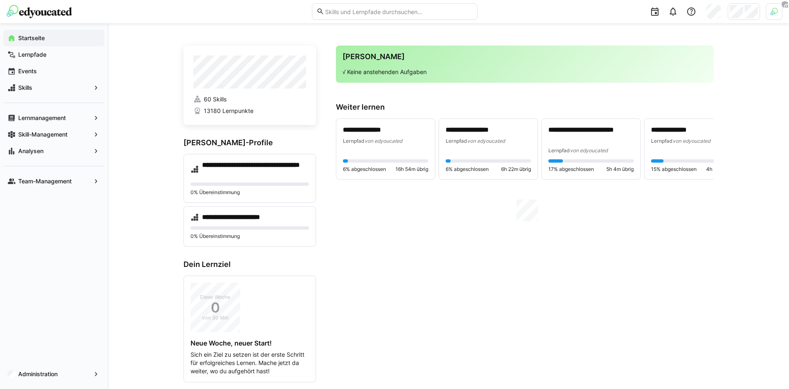
click at [774, 14] on img at bounding box center [774, 11] width 7 height 7
click at [685, 98] on span "Aktivieren" at bounding box center [683, 97] width 26 height 7
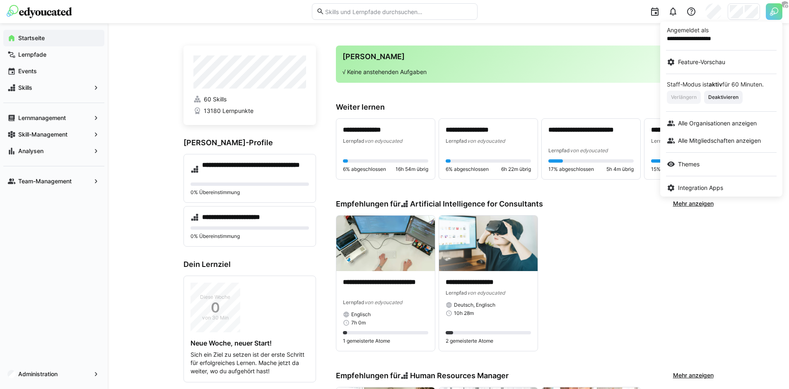
click at [535, 104] on div at bounding box center [394, 194] width 789 height 389
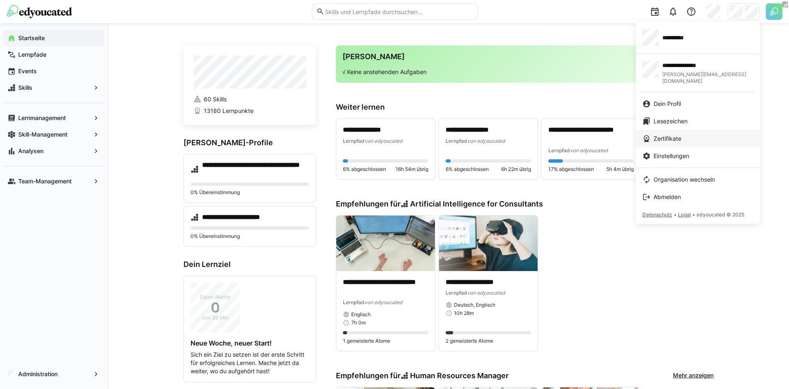
drag, startPoint x: 708, startPoint y: 34, endPoint x: 654, endPoint y: 126, distance: 106.4
click at [708, 34] on div "**********" at bounding box center [698, 37] width 111 height 17
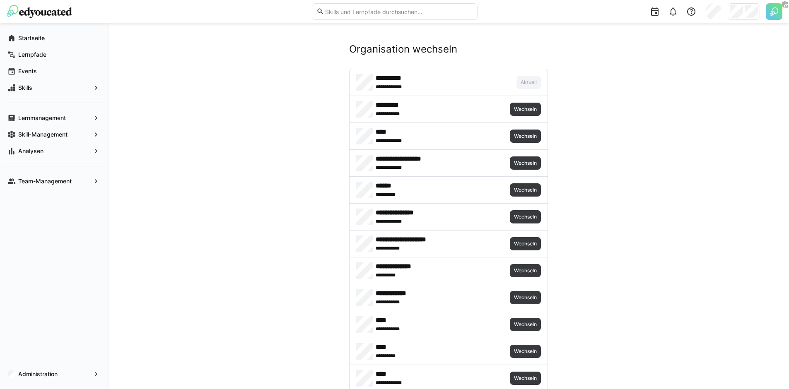
scroll to position [1238, 0]
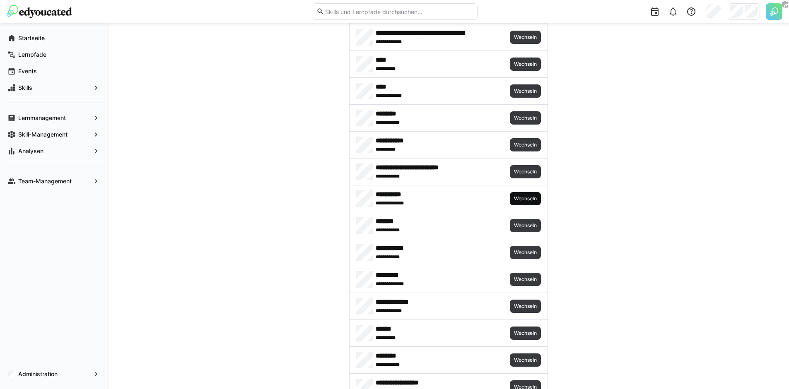
click at [527, 201] on span "Wechseln" at bounding box center [525, 199] width 24 height 7
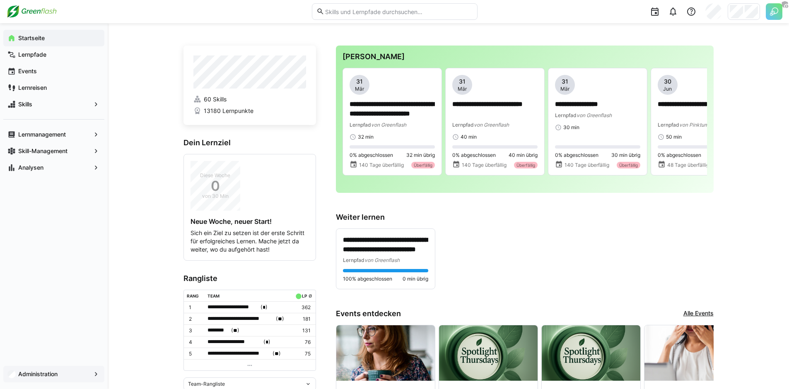
click at [0, 0] on app-navigation-label "Administration" at bounding box center [0, 0] width 0 height 0
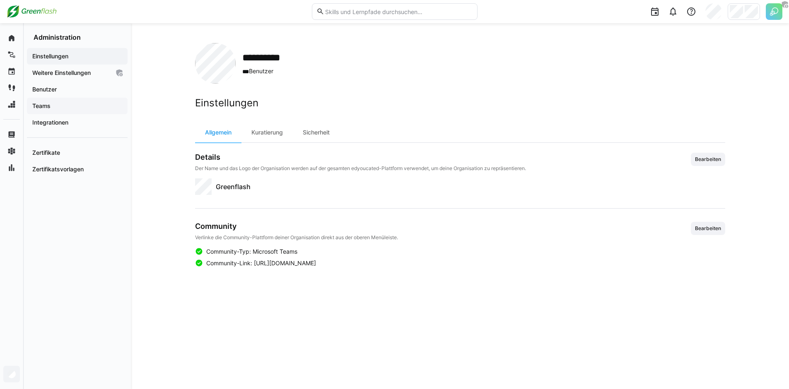
click at [67, 104] on span "Teams" at bounding box center [77, 106] width 92 height 8
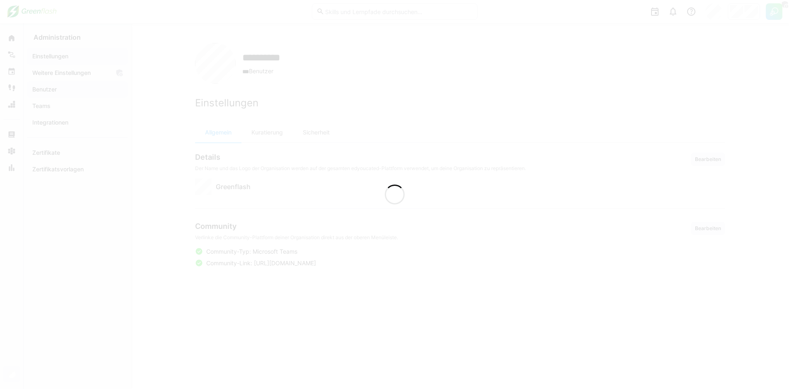
click at [71, 85] on div at bounding box center [394, 194] width 789 height 389
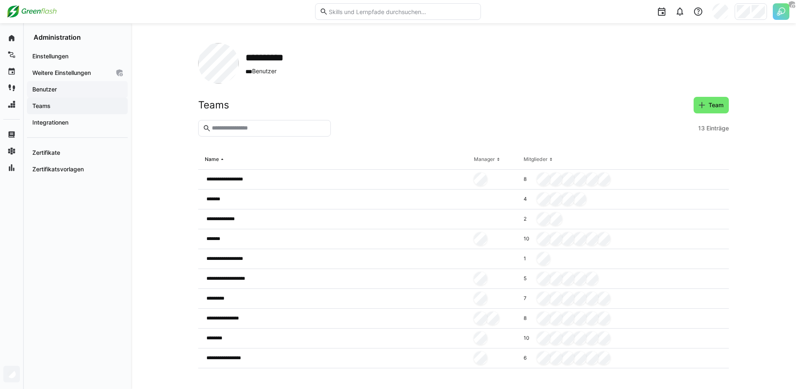
click at [72, 87] on span "Benutzer" at bounding box center [77, 89] width 92 height 8
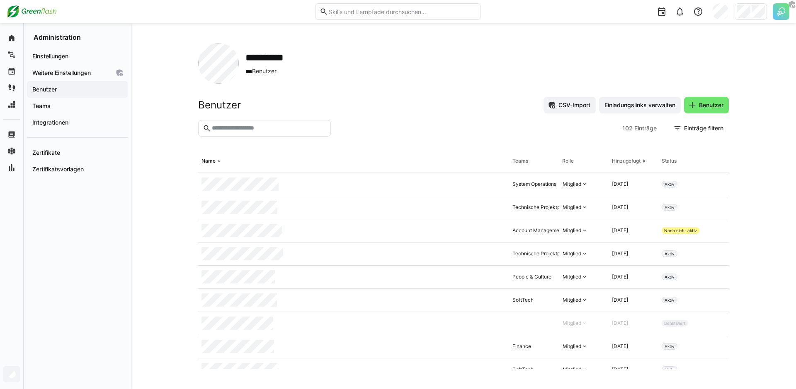
click at [264, 130] on input "text" at bounding box center [268, 128] width 115 height 7
type input "****"
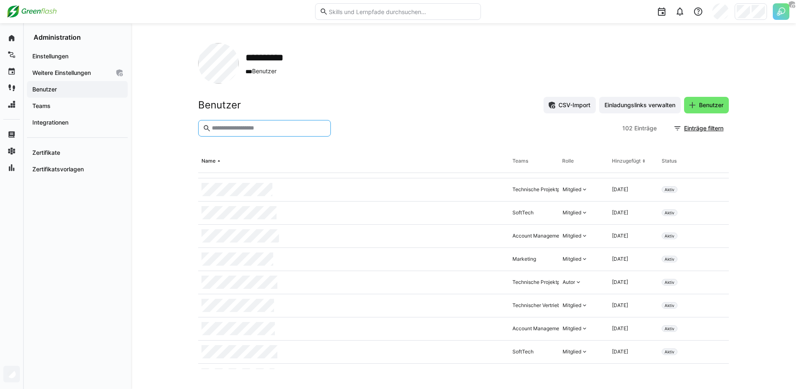
scroll to position [1482, 0]
click at [0, 0] on app-navigation-label "Weitere Einstellungen" at bounding box center [0, 0] width 0 height 0
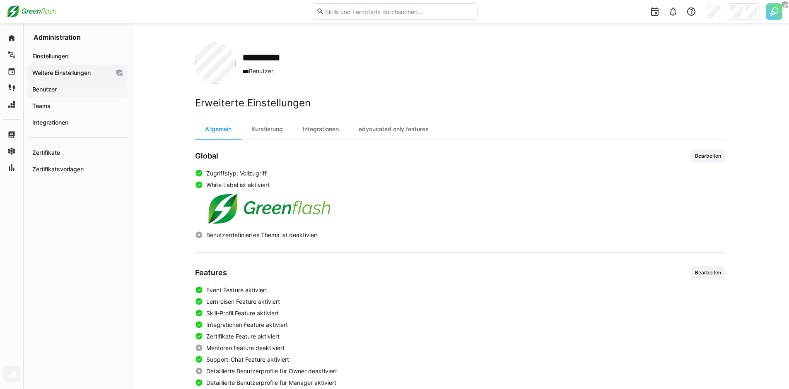
click at [63, 85] on div "Benutzer" at bounding box center [77, 89] width 101 height 17
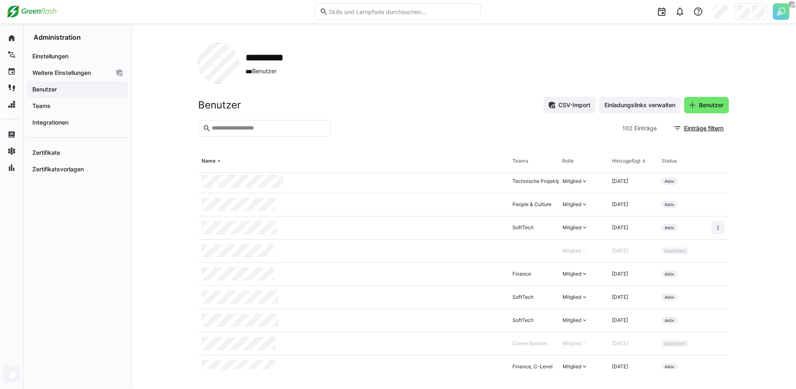
scroll to position [56, 0]
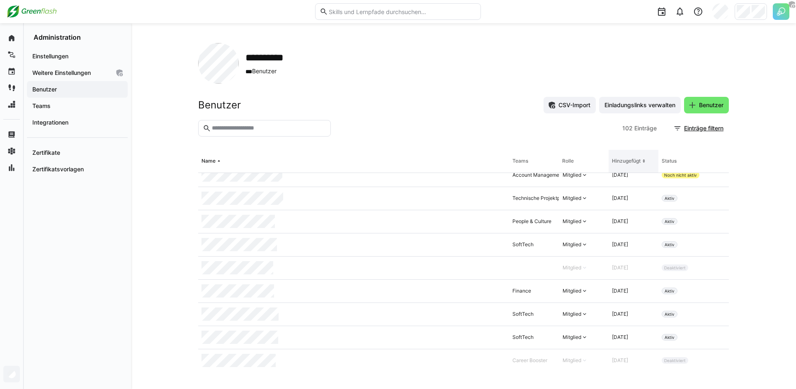
click at [640, 162] on eds-icon at bounding box center [643, 161] width 7 height 7
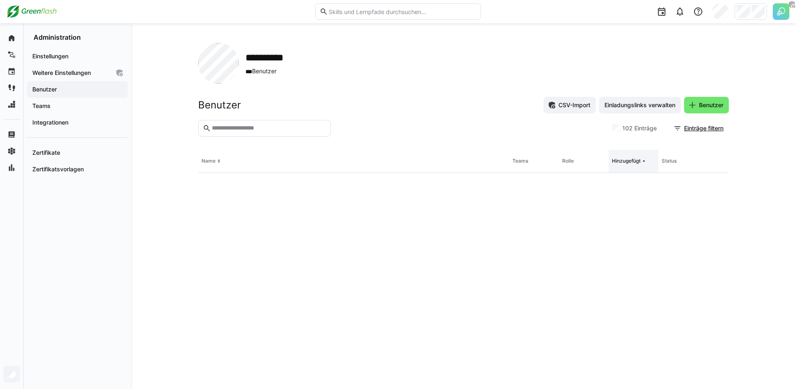
scroll to position [0, 0]
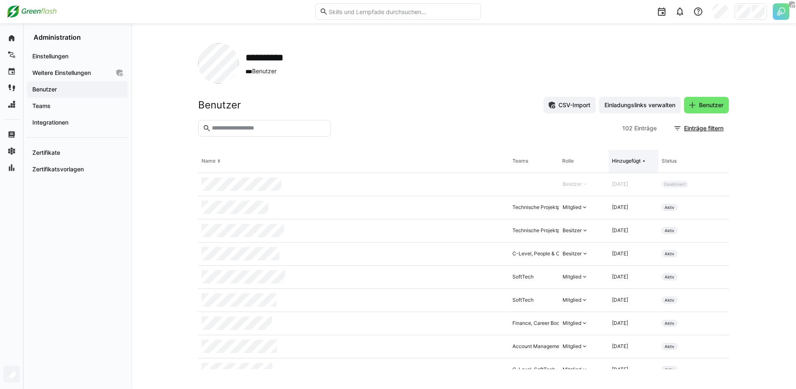
click at [640, 162] on eds-icon at bounding box center [643, 161] width 7 height 7
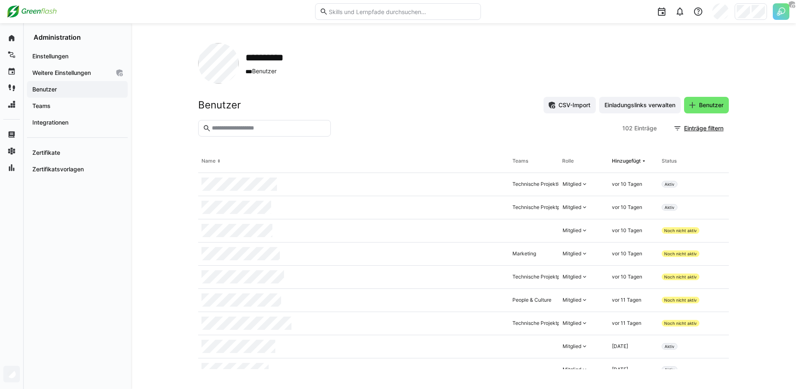
click at [265, 131] on input "text" at bounding box center [268, 128] width 115 height 7
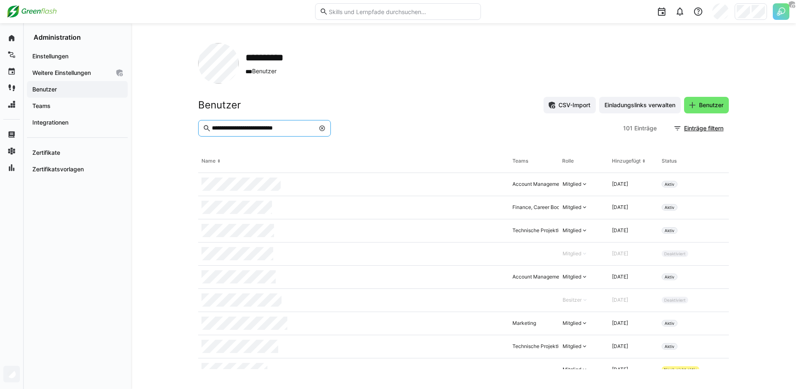
type input "**********"
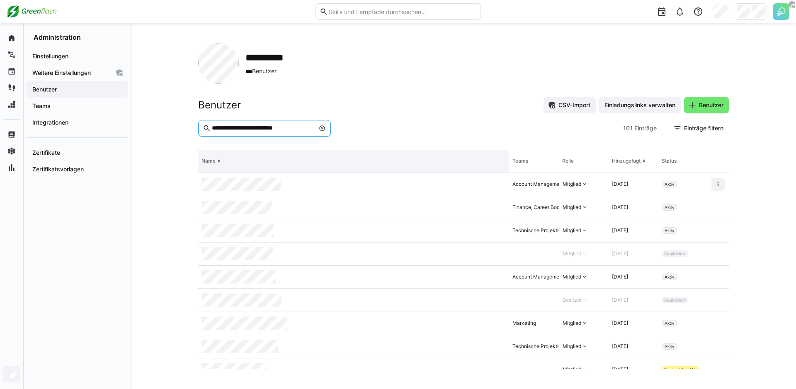
drag, startPoint x: 459, startPoint y: 157, endPoint x: 452, endPoint y: 159, distance: 7.3
click at [458, 157] on th "Name" at bounding box center [353, 161] width 311 height 23
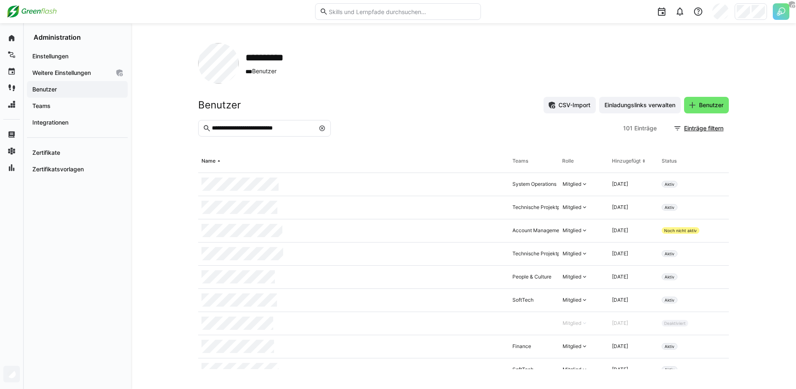
click at [319, 129] on eds-icon at bounding box center [322, 128] width 7 height 7
click at [387, 109] on div "Benutzer CSV-Import Einladungslinks verwalten Benutzer" at bounding box center [463, 105] width 530 height 17
click at [709, 104] on span "Benutzer" at bounding box center [710, 105] width 27 height 8
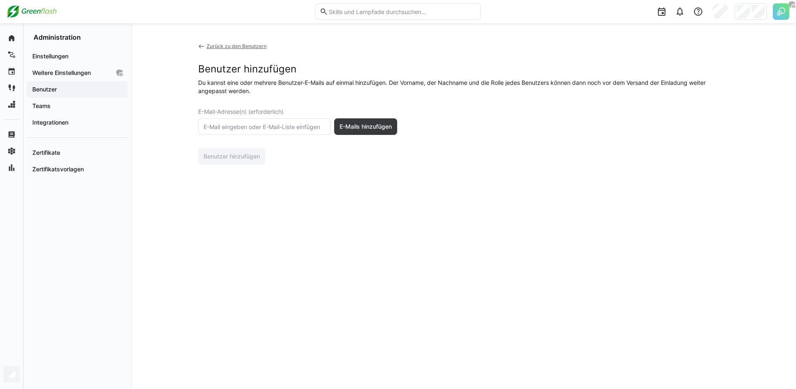
click at [281, 132] on eds-input at bounding box center [264, 126] width 133 height 17
paste input "[EMAIL_ADDRESS][PERSON_NAME][DOMAIN_NAME]"
type input "[EMAIL_ADDRESS][PERSON_NAME][DOMAIN_NAME]"
click at [382, 220] on div "Zurück zu den Benutzern Benutzer hinzufügen Du kannst eine oder mehrere Benutze…" at bounding box center [463, 206] width 530 height 326
drag, startPoint x: 315, startPoint y: 179, endPoint x: 315, endPoint y: 165, distance: 13.7
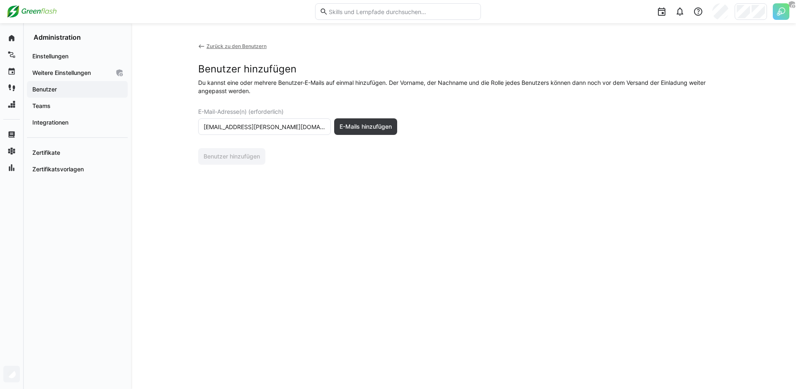
click at [315, 179] on div "Zurück zu den Benutzern Benutzer hinzufügen Du kannst eine oder mehrere Benutze…" at bounding box center [463, 206] width 530 height 326
click at [314, 128] on input "[EMAIL_ADDRESS][PERSON_NAME][DOMAIN_NAME]" at bounding box center [264, 126] width 123 height 7
click at [203, 44] on eds-icon at bounding box center [201, 46] width 7 height 7
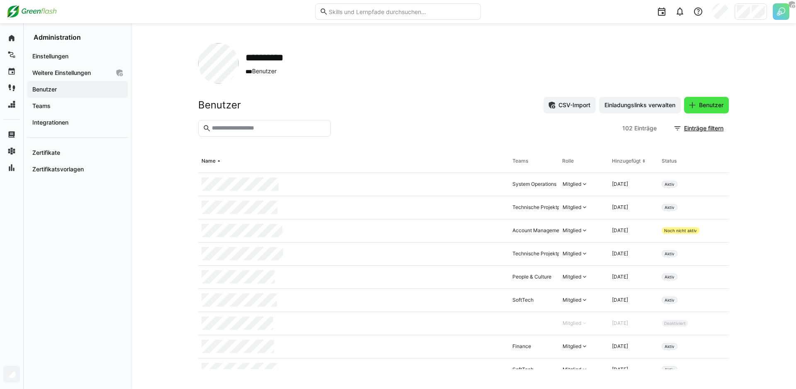
click at [696, 107] on span "Benutzer" at bounding box center [706, 105] width 36 height 8
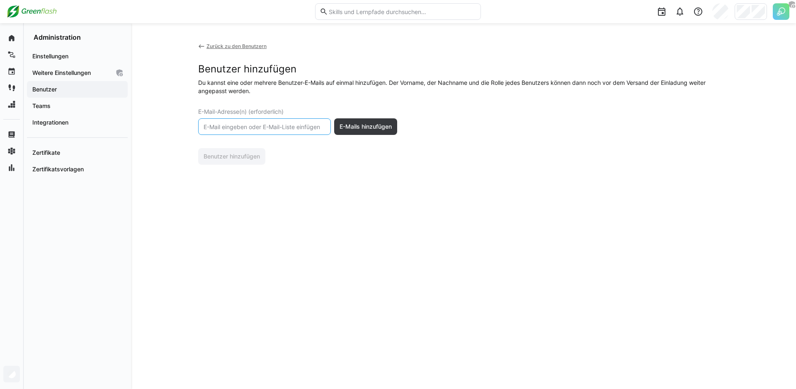
click at [256, 128] on input "text" at bounding box center [264, 126] width 123 height 7
paste input "[EMAIL_ADDRESS][PERSON_NAME][DOMAIN_NAME]"
type input "[EMAIL_ADDRESS][PERSON_NAME][DOMAIN_NAME]"
click at [369, 129] on span "E-Mails hinzufügen" at bounding box center [365, 127] width 55 height 8
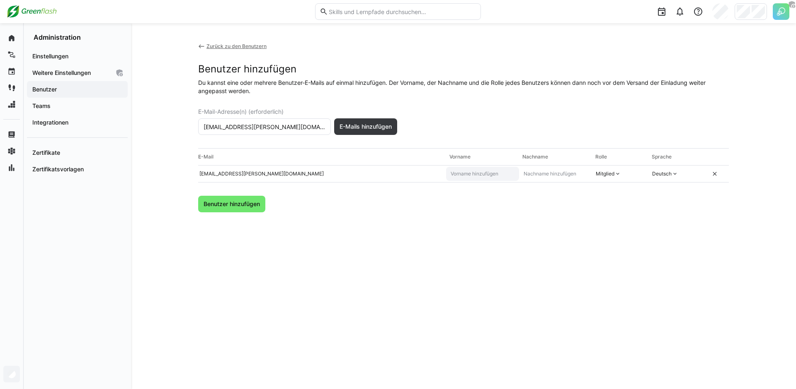
click at [467, 173] on input "text" at bounding box center [482, 174] width 65 height 7
type input "[PERSON_NAME]"
click at [554, 222] on div "Zurück zu den Benutzern Benutzer hinzufügen Du kannst eine oder mehrere Benutze…" at bounding box center [463, 206] width 530 height 326
click at [238, 206] on span "Benutzer hinzufügen" at bounding box center [231, 204] width 59 height 8
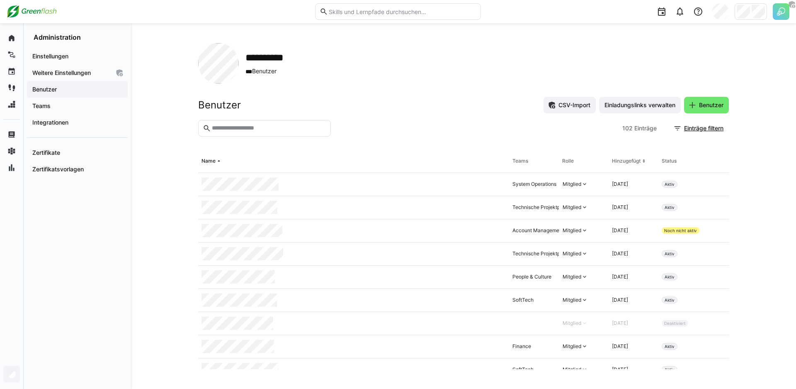
click at [280, 129] on input "text" at bounding box center [268, 128] width 115 height 7
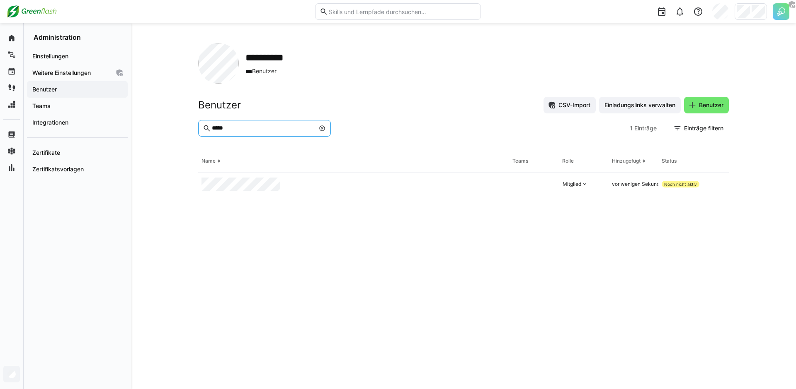
type input "*****"
click at [321, 128] on eds-icon at bounding box center [322, 128] width 7 height 7
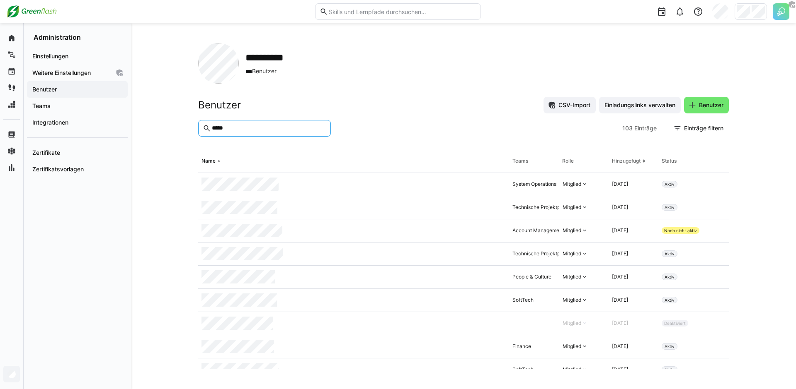
click at [0, 0] on app-navigation-label "Benutzer" at bounding box center [0, 0] width 0 height 0
click at [709, 105] on span "Benutzer" at bounding box center [710, 105] width 27 height 8
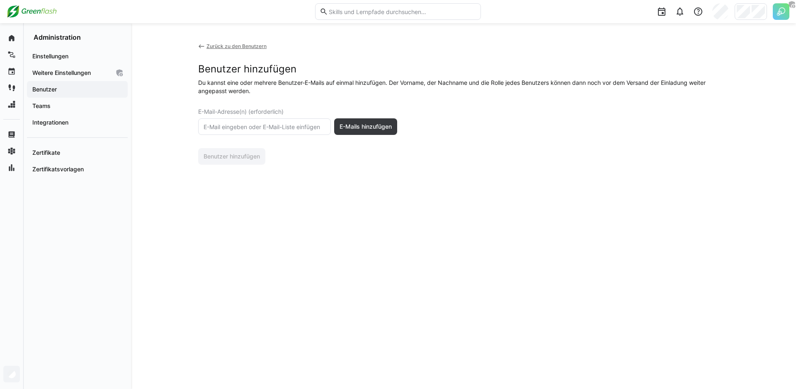
click at [285, 126] on input "text" at bounding box center [264, 126] width 123 height 7
click at [257, 222] on div "Zurück zu den Benutzern Benutzer hinzufügen Du kannst eine oder mehrere Benutze…" at bounding box center [463, 206] width 530 height 326
click at [0, 0] on app-navigation-label "Weitere Einstellungen" at bounding box center [0, 0] width 0 height 0
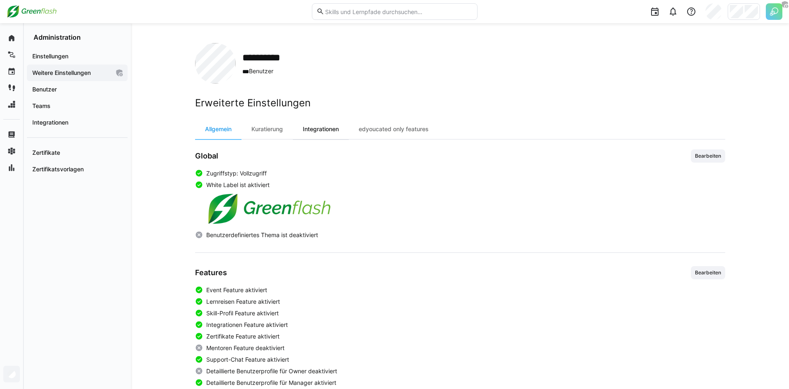
click at [320, 127] on div "Integrationen" at bounding box center [321, 129] width 56 height 20
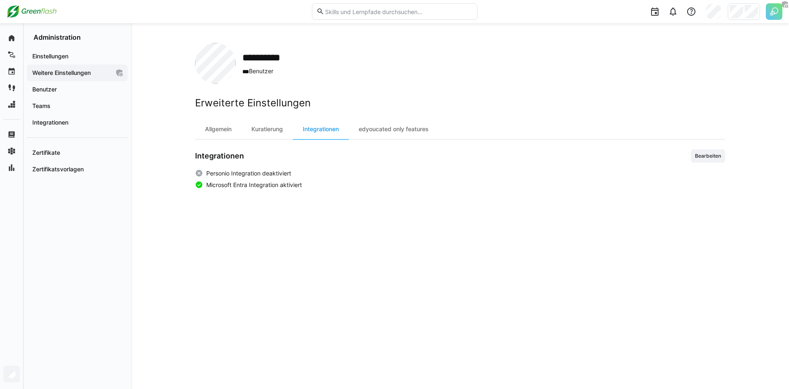
click at [276, 186] on span "Microsoft Entra Integration aktiviert" at bounding box center [254, 185] width 96 height 8
click at [78, 76] on span "Weitere Einstellungen" at bounding box center [70, 73] width 79 height 8
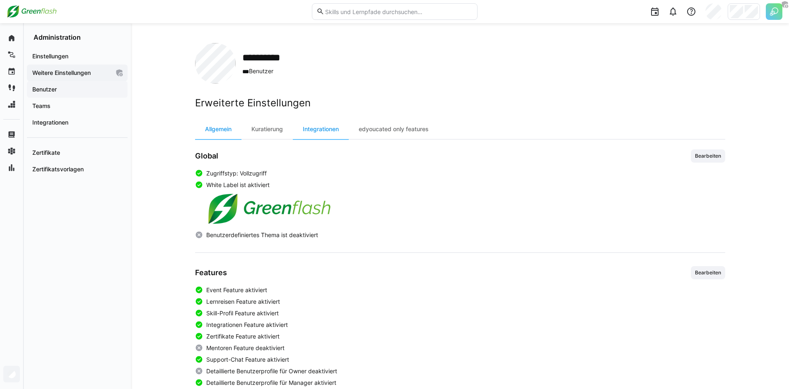
click at [64, 90] on span "Benutzer" at bounding box center [77, 89] width 92 height 8
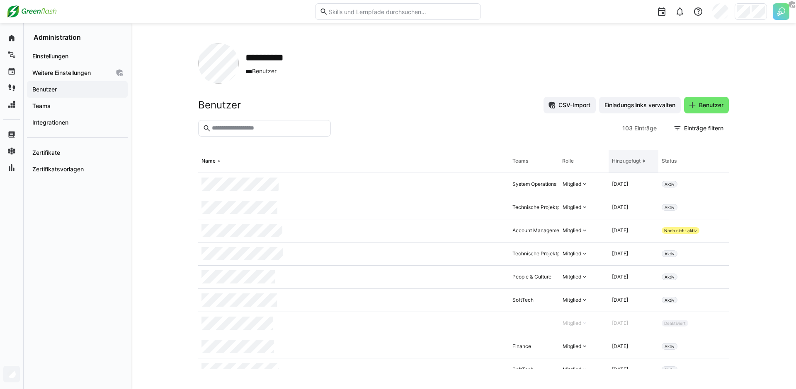
click at [640, 162] on eds-icon at bounding box center [643, 161] width 7 height 7
click at [640, 161] on eds-icon at bounding box center [643, 161] width 7 height 7
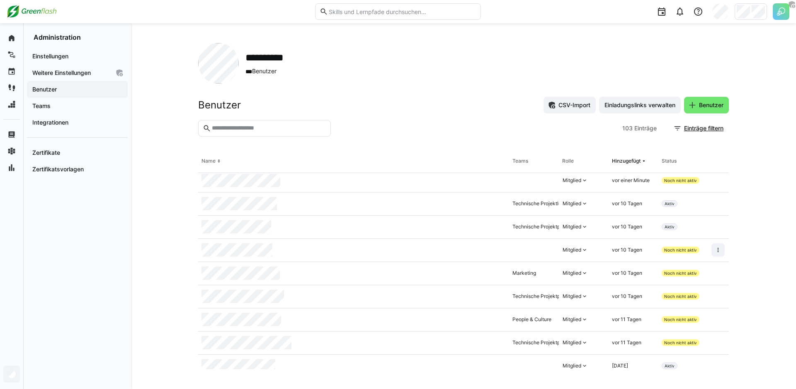
scroll to position [14, 0]
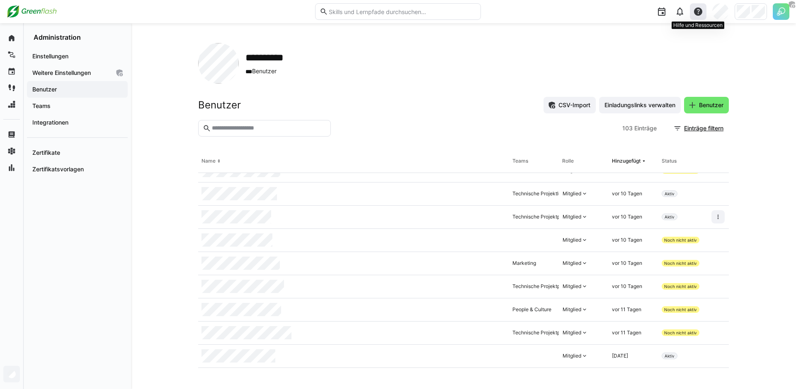
click at [699, 14] on eds-icon at bounding box center [698, 12] width 10 height 10
click at [655, 34] on div "Hilfecenter besuchen" at bounding box center [658, 33] width 58 height 8
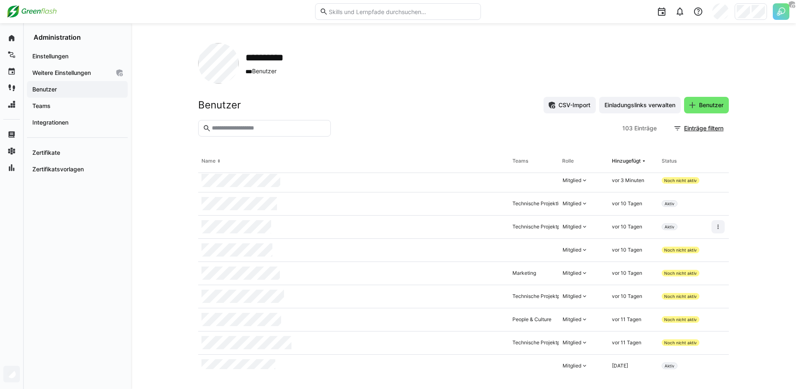
scroll to position [0, 0]
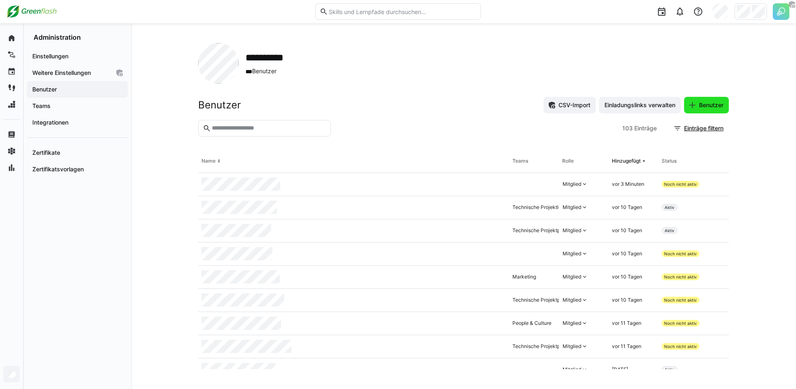
click at [699, 108] on span "Benutzer" at bounding box center [710, 105] width 27 height 8
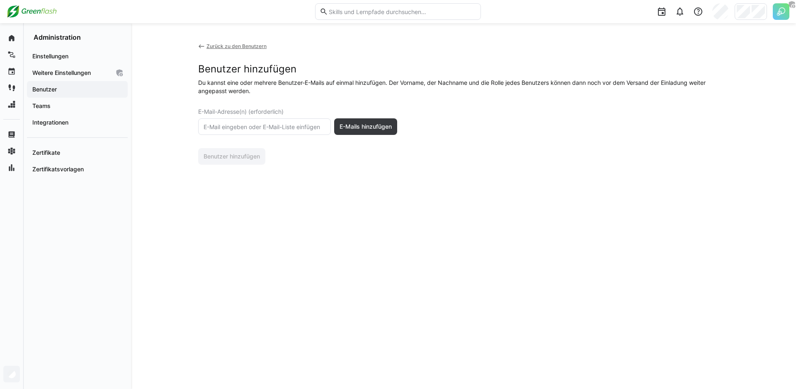
click at [201, 47] on eds-icon at bounding box center [201, 46] width 7 height 7
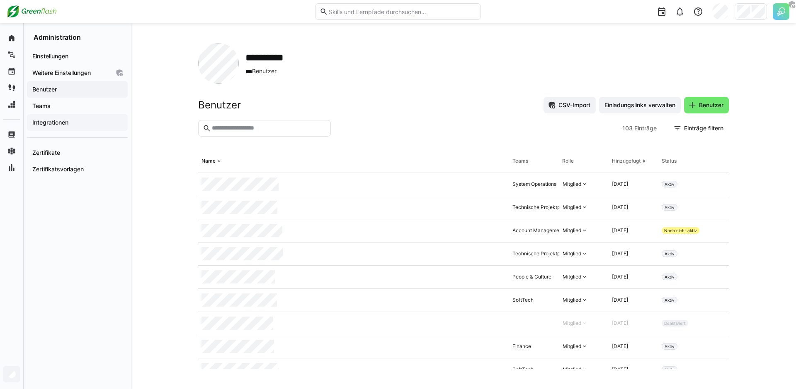
click at [88, 129] on div "Integrationen" at bounding box center [77, 122] width 101 height 17
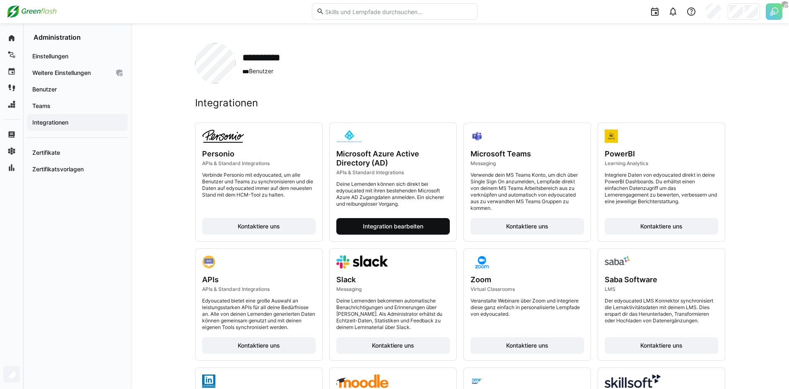
click at [385, 228] on span "Integration bearbeiten" at bounding box center [393, 226] width 63 height 8
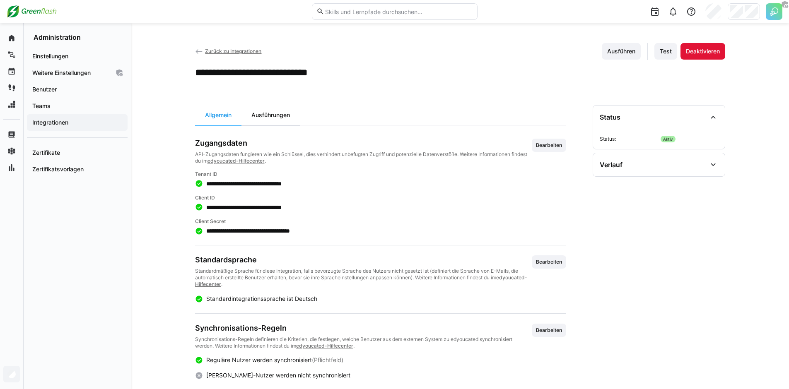
click at [285, 111] on div "Ausführungen" at bounding box center [271, 115] width 58 height 20
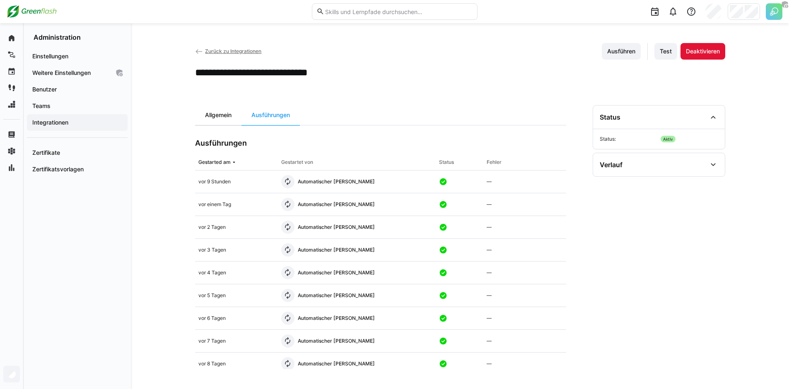
click at [227, 116] on div "Allgemein" at bounding box center [218, 115] width 46 height 20
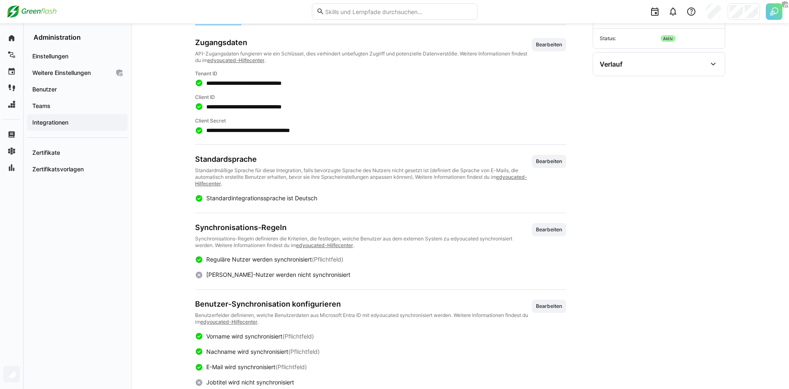
scroll to position [156, 0]
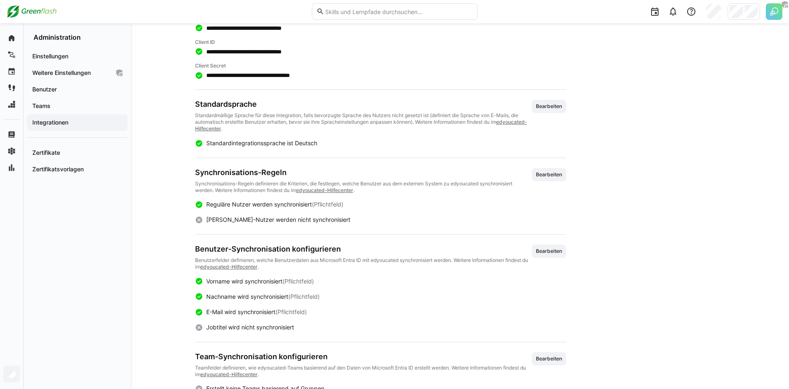
click at [229, 221] on span "[PERSON_NAME]-Nutzer werden nicht synchronisiert" at bounding box center [278, 219] width 144 height 7
click at [342, 217] on div "[PERSON_NAME]-Nutzer werden nicht synchronisiert" at bounding box center [380, 220] width 371 height 9
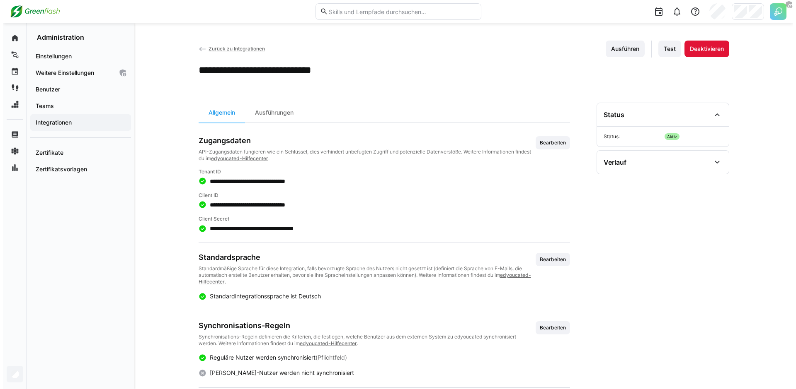
scroll to position [0, 0]
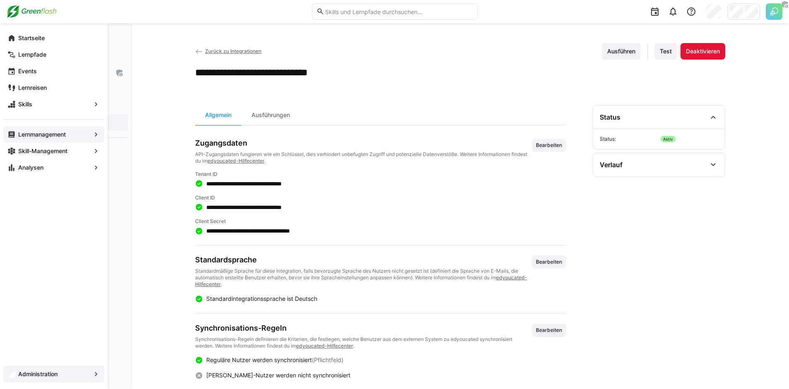
click at [75, 136] on span "Lernmanagement" at bounding box center [54, 135] width 74 height 8
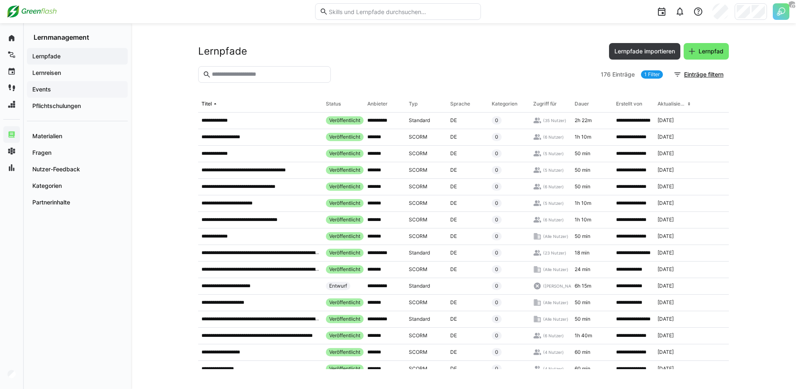
click at [89, 86] on span "Events" at bounding box center [77, 89] width 92 height 8
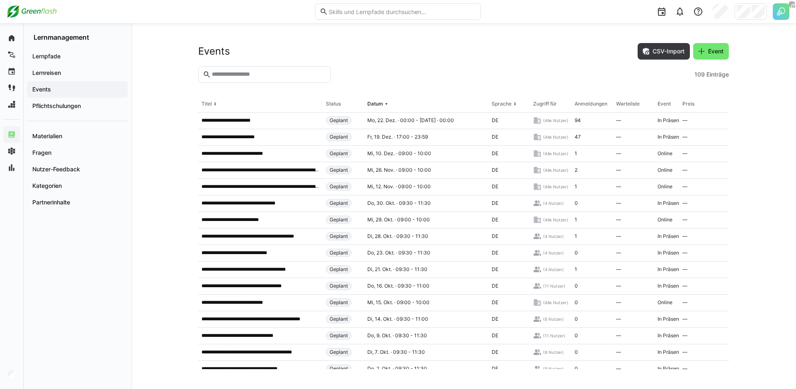
click at [265, 75] on input "text" at bounding box center [268, 74] width 115 height 7
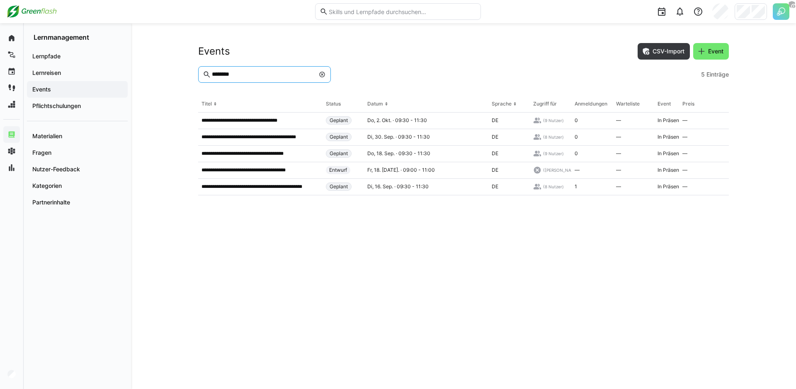
type input "********"
